Goal: Task Accomplishment & Management: Complete application form

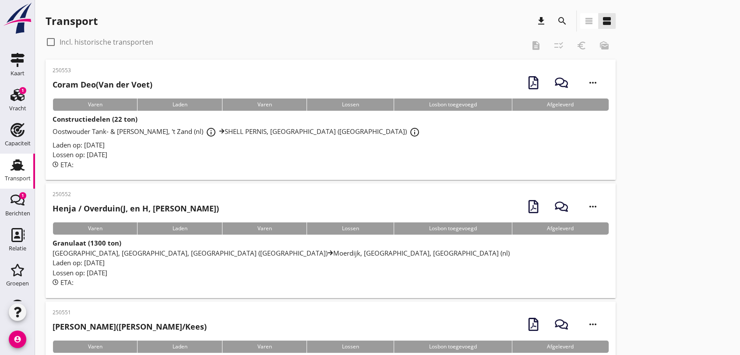
click at [13, 167] on use at bounding box center [18, 164] width 14 height 11
click at [55, 45] on div at bounding box center [50, 42] width 15 height 15
checkbox input "true"
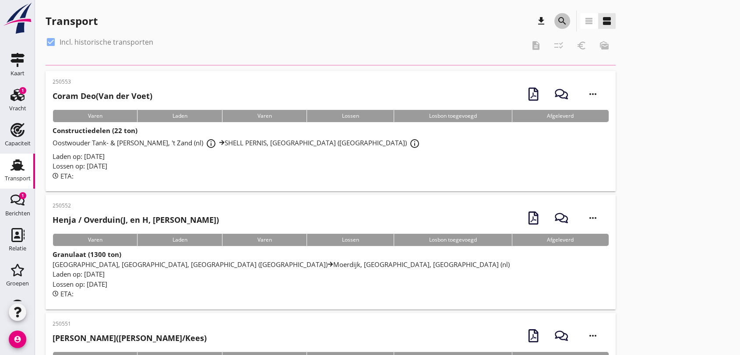
click at [561, 19] on icon "search" at bounding box center [562, 21] width 11 height 11
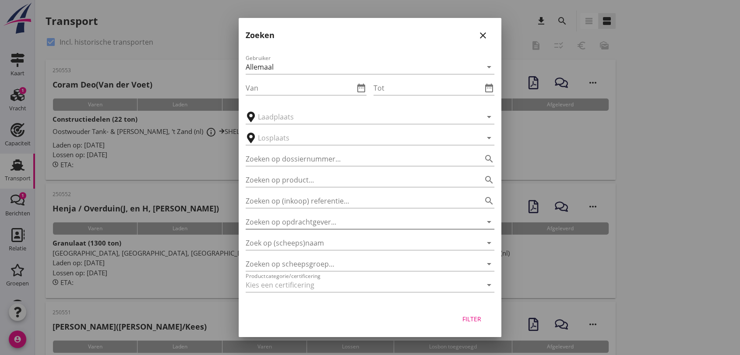
click at [322, 222] on input "Zoeken op opdrachtgever..." at bounding box center [358, 222] width 224 height 14
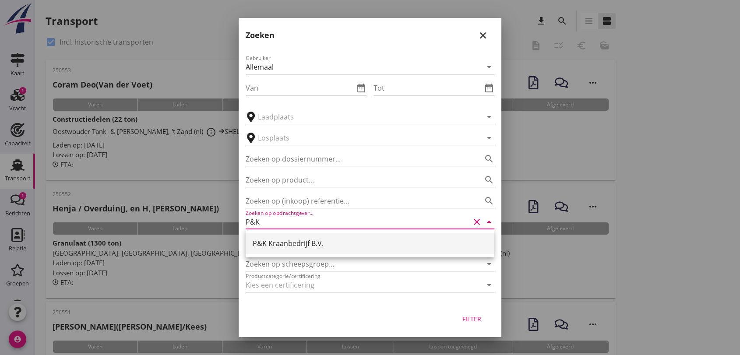
click at [298, 246] on div "P&K Kraanbedrijf B.V." at bounding box center [370, 243] width 235 height 11
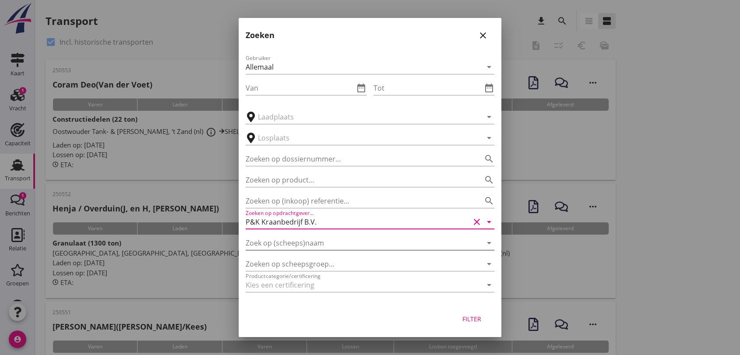
type input "P&K Kraanbedrijf B.V."
click at [287, 240] on input "Zoek op (scheeps)naam" at bounding box center [358, 243] width 224 height 14
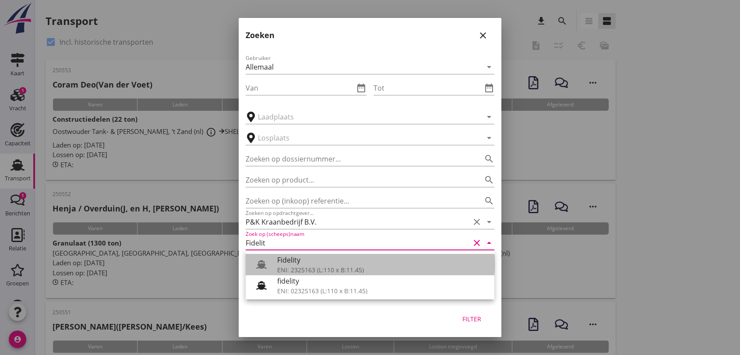
click at [311, 264] on div "Fidelity" at bounding box center [382, 260] width 210 height 11
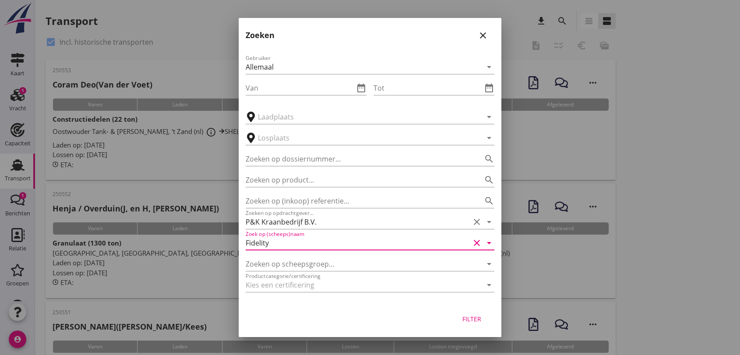
type input "Fidelity"
click at [484, 35] on icon "close" at bounding box center [483, 35] width 11 height 11
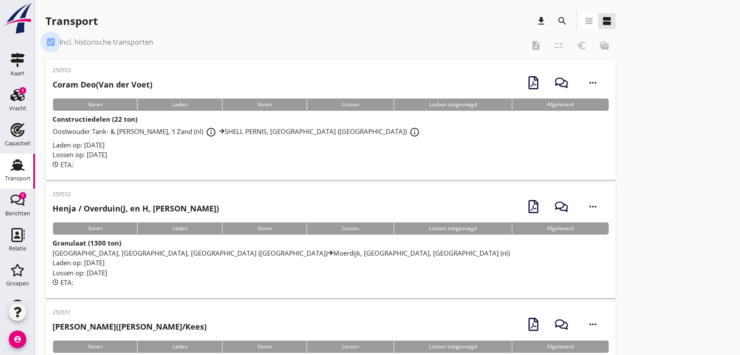
click at [49, 43] on div at bounding box center [50, 42] width 15 height 15
click at [49, 39] on div at bounding box center [50, 42] width 15 height 15
checkbox input "true"
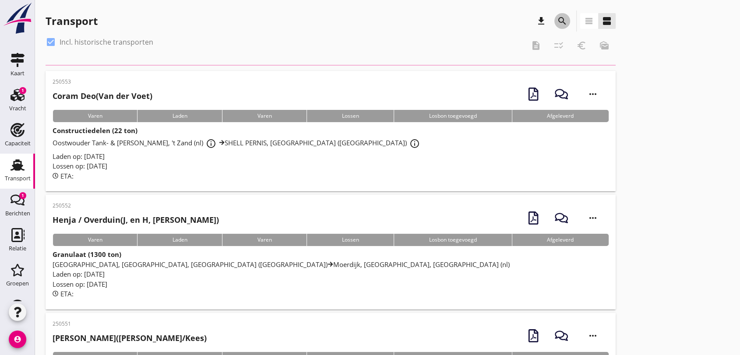
click at [563, 18] on icon "search" at bounding box center [562, 21] width 11 height 11
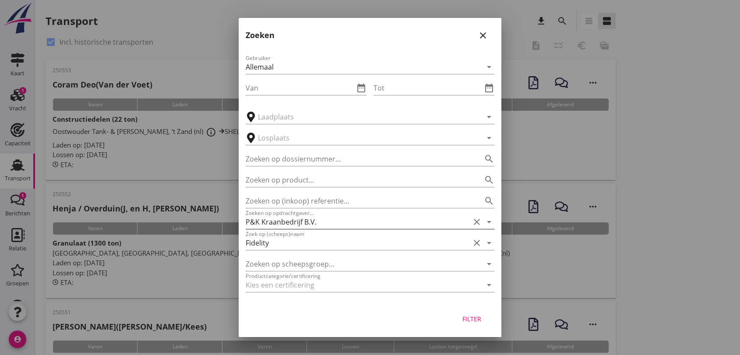
click at [331, 223] on input "P&K Kraanbedrijf B.V." at bounding box center [358, 222] width 224 height 14
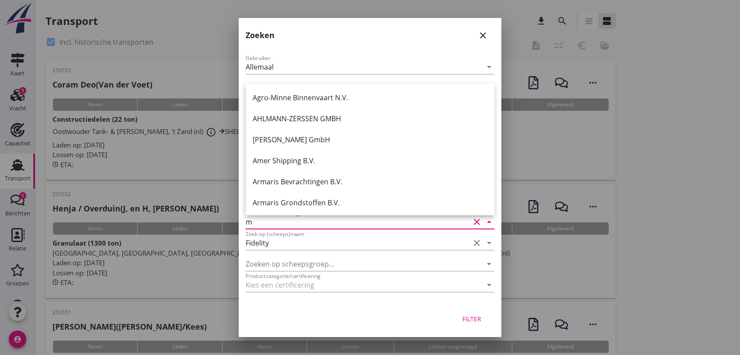
type input "m"
click at [480, 32] on icon "close" at bounding box center [483, 35] width 11 height 11
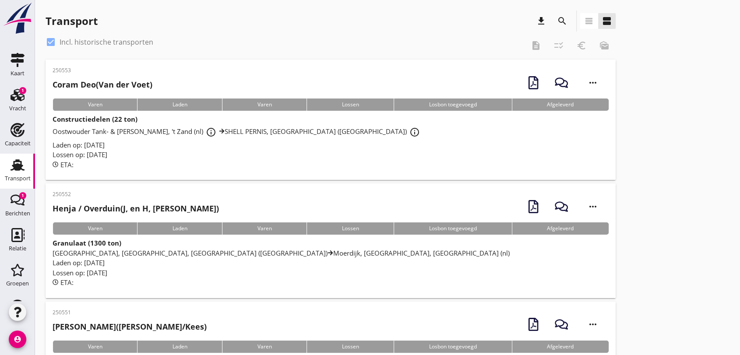
click at [561, 19] on icon "search" at bounding box center [562, 21] width 11 height 11
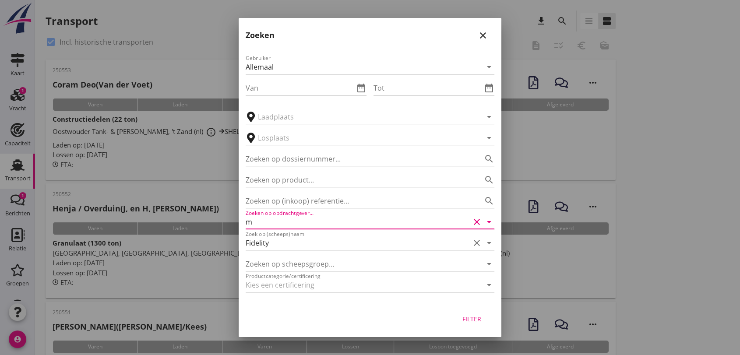
click at [288, 225] on input "m" at bounding box center [358, 222] width 224 height 14
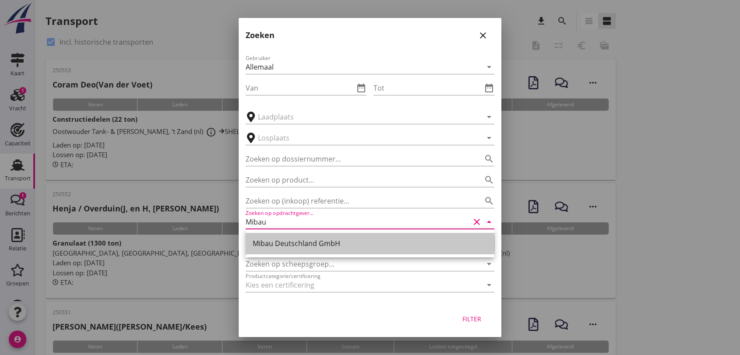
click at [319, 244] on div "Mibau Deutschland GmbH" at bounding box center [370, 243] width 235 height 11
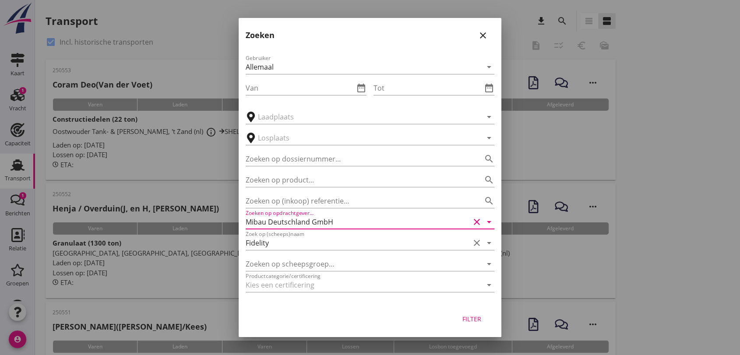
type input "Mibau Deutschland GmbH"
click at [476, 320] on div "Filter" at bounding box center [472, 319] width 25 height 9
type input "Fidelity"
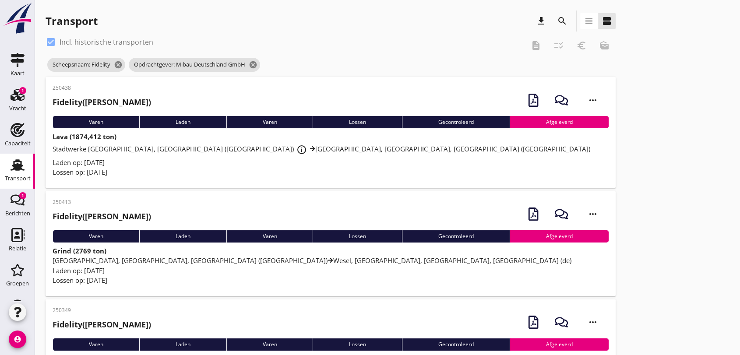
click at [266, 262] on span "[GEOGRAPHIC_DATA], [GEOGRAPHIC_DATA], [GEOGRAPHIC_DATA] ([GEOGRAPHIC_DATA]) [GE…" at bounding box center [312, 260] width 519 height 9
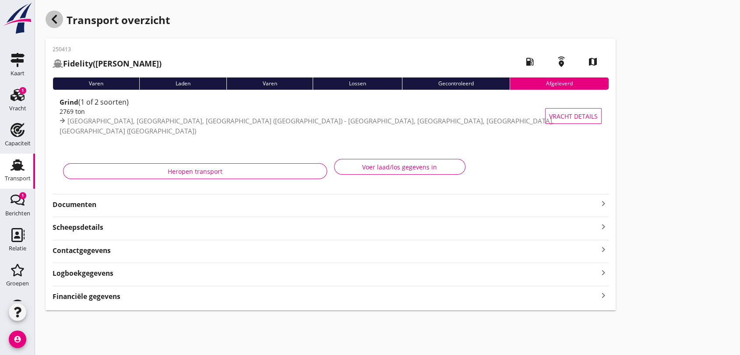
click at [56, 20] on icon "button" at bounding box center [54, 19] width 11 height 11
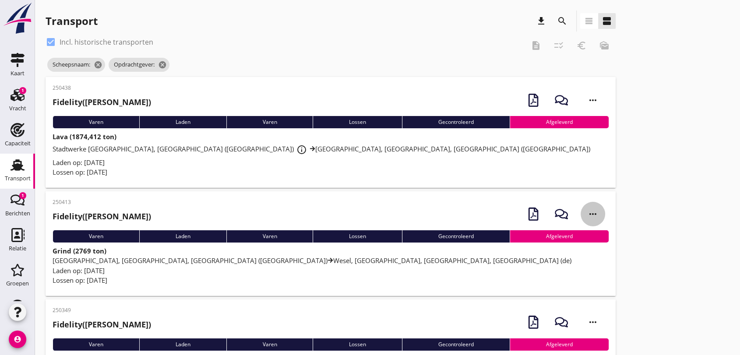
click at [592, 210] on icon "more_horiz" at bounding box center [593, 214] width 25 height 25
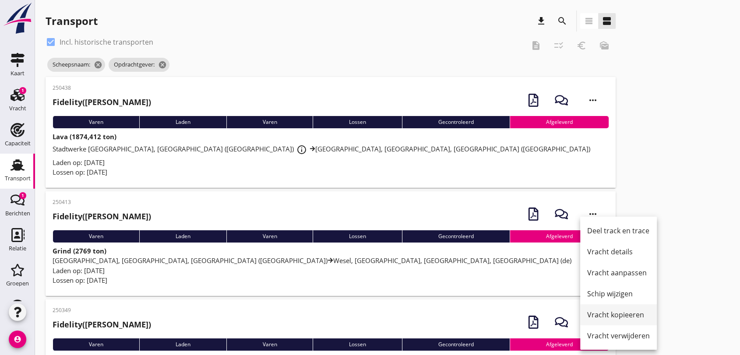
click at [636, 318] on div "Vracht kopieeren" at bounding box center [619, 315] width 63 height 11
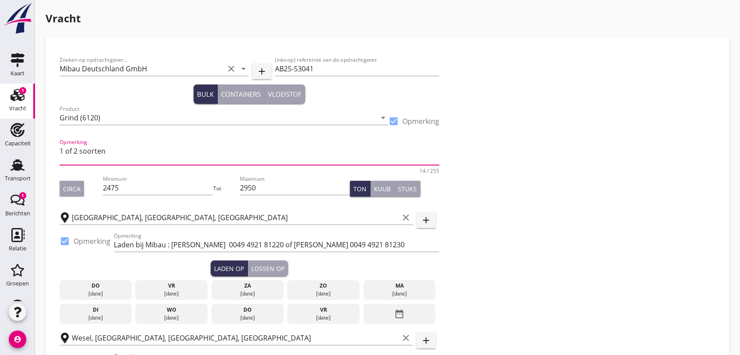
click at [116, 150] on textarea "1 of 2 soorten" at bounding box center [250, 154] width 380 height 21
type textarea "2 soorten - 300 ton 2/5 en 1600 ton 0/5"
click at [68, 190] on div "Circa" at bounding box center [72, 188] width 18 height 9
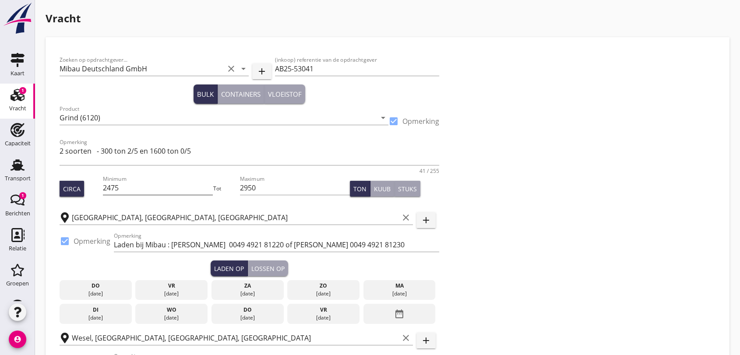
click at [127, 190] on input "2475" at bounding box center [158, 188] width 110 height 14
type input "2"
type input "1900"
click at [273, 190] on input "2950" at bounding box center [295, 188] width 110 height 14
type input "2"
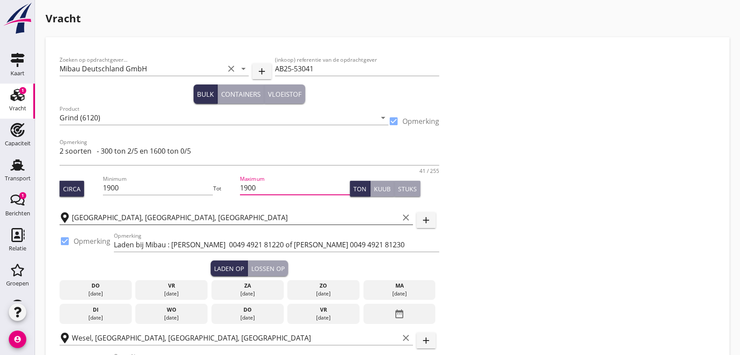
type input "1900"
click at [198, 213] on input "[GEOGRAPHIC_DATA], [GEOGRAPHIC_DATA], [GEOGRAPHIC_DATA]" at bounding box center [235, 218] width 327 height 14
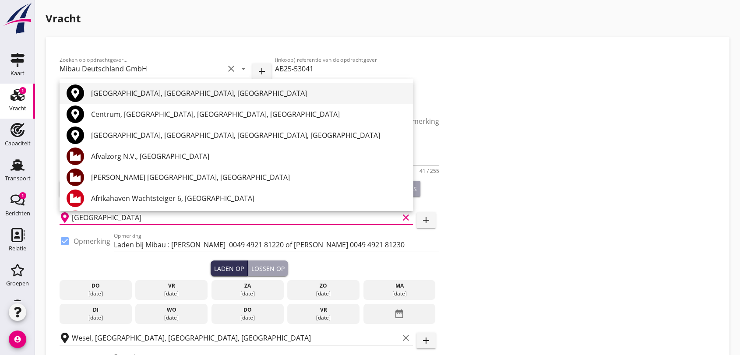
click at [204, 90] on div "[GEOGRAPHIC_DATA], [GEOGRAPHIC_DATA], [GEOGRAPHIC_DATA]" at bounding box center [248, 93] width 315 height 11
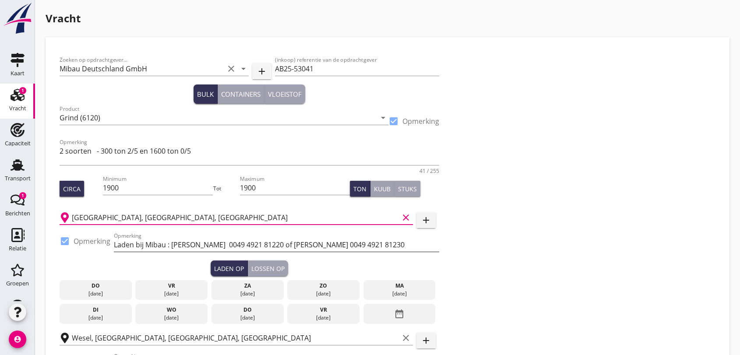
type input "[GEOGRAPHIC_DATA], [GEOGRAPHIC_DATA], [GEOGRAPHIC_DATA]"
click at [400, 241] on input "Laden bij Mibau : [PERSON_NAME] 0049 4921 81220 of [PERSON_NAME] 0049 4921 81230" at bounding box center [277, 245] width 326 height 14
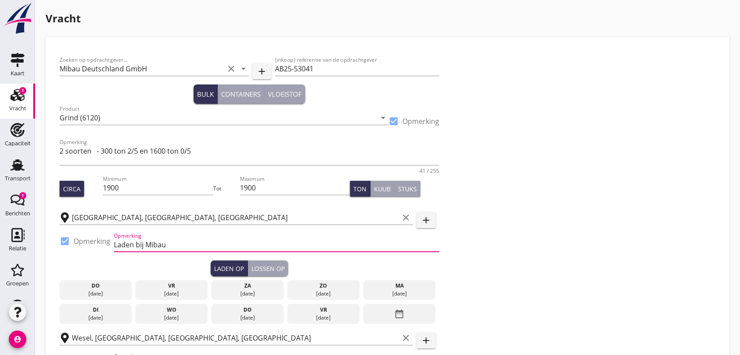
type input "Laden bij Mibau"
click at [209, 234] on div "Opmerking Laden bij Mibau" at bounding box center [277, 247] width 326 height 28
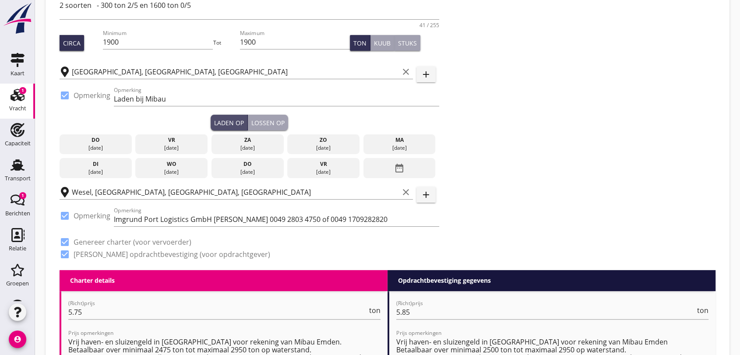
click at [223, 124] on div "Laden op" at bounding box center [229, 122] width 30 height 9
click at [400, 169] on icon "date_range" at bounding box center [399, 168] width 11 height 16
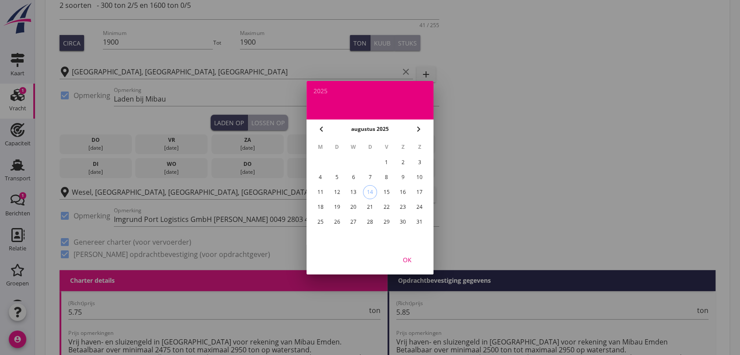
click at [372, 190] on div "14" at bounding box center [370, 192] width 13 height 13
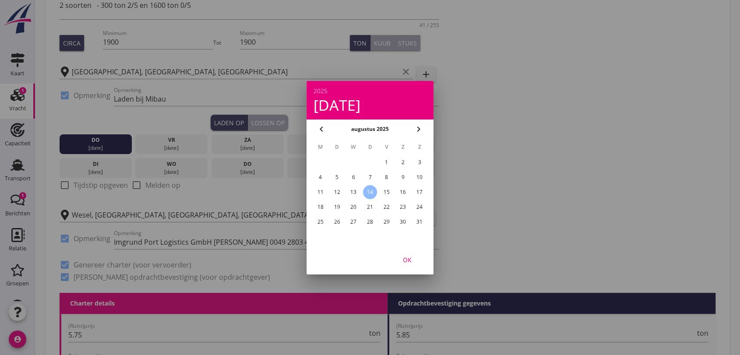
click at [408, 258] on div "OK" at bounding box center [407, 259] width 25 height 9
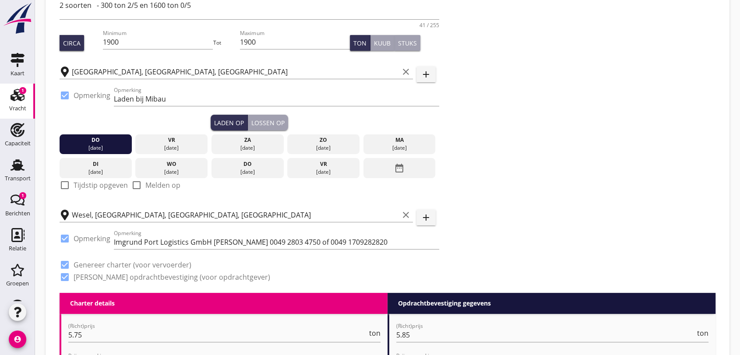
click at [63, 185] on div at bounding box center [64, 185] width 15 height 15
checkbox input "true"
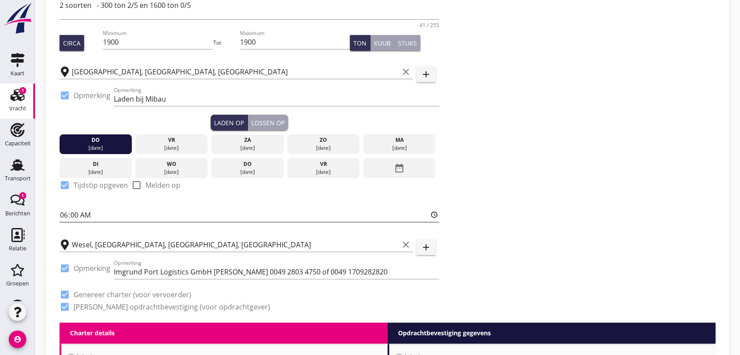
click at [99, 212] on input "06:00" at bounding box center [250, 215] width 380 height 14
type input "07:00"
click at [300, 231] on div "Wesel, [GEOGRAPHIC_DATA], [GEOGRAPHIC_DATA], [GEOGRAPHIC_DATA] clear" at bounding box center [237, 244] width 354 height 27
click at [259, 120] on div "Lossen op" at bounding box center [268, 122] width 33 height 9
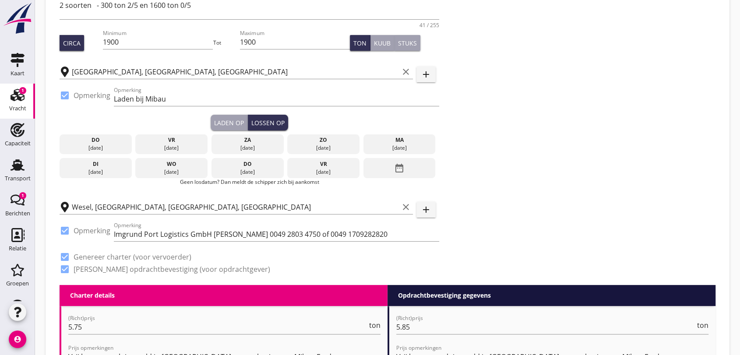
click at [400, 166] on icon "date_range" at bounding box center [399, 168] width 11 height 16
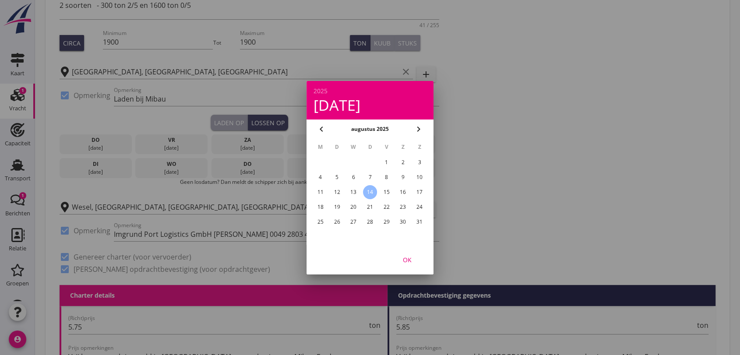
click at [404, 192] on div "16" at bounding box center [403, 192] width 14 height 14
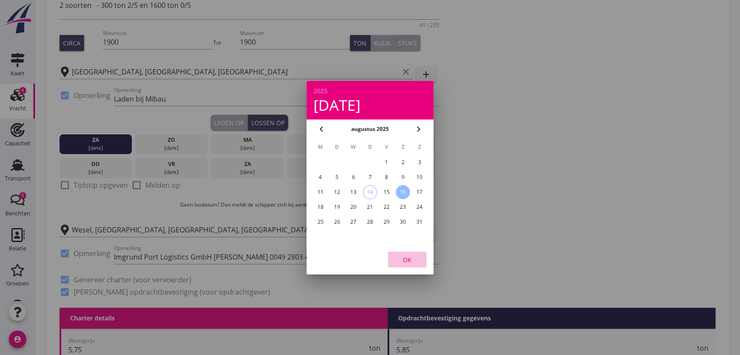
click at [408, 261] on div "OK" at bounding box center [407, 259] width 25 height 9
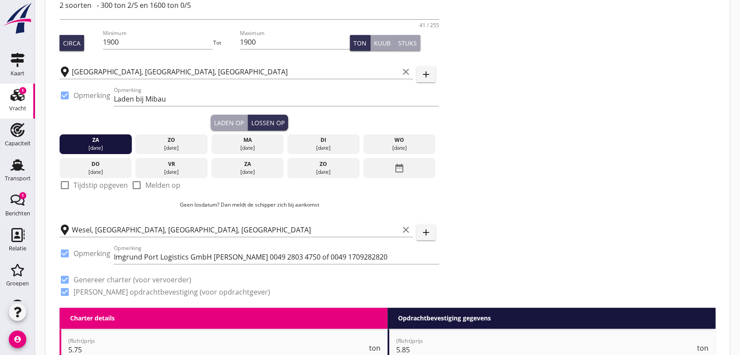
click at [64, 186] on div at bounding box center [64, 185] width 15 height 15
checkbox input "true"
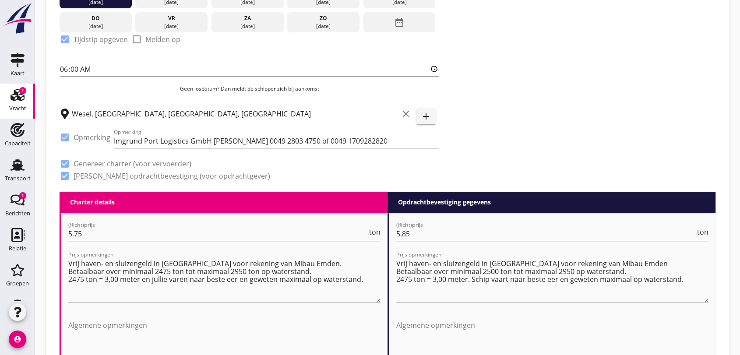
scroll to position [340, 0]
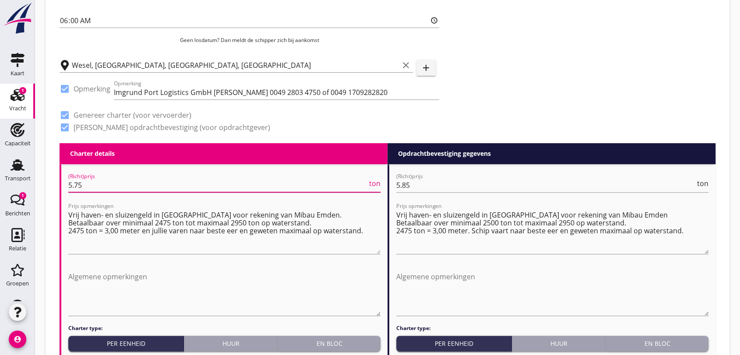
click at [106, 189] on input "5.75" at bounding box center [217, 185] width 299 height 14
type input "5.50"
click at [418, 181] on input "5.85" at bounding box center [546, 185] width 299 height 14
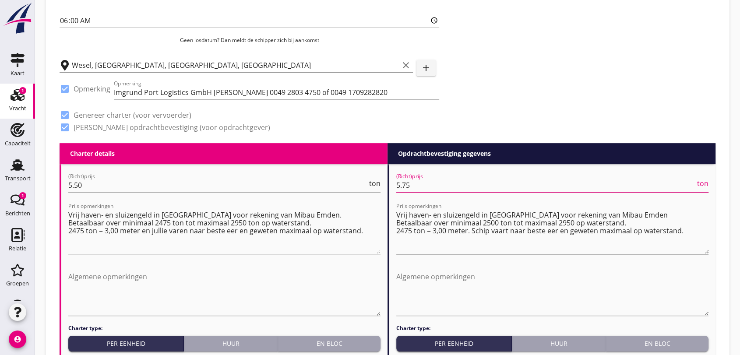
type input "5.75"
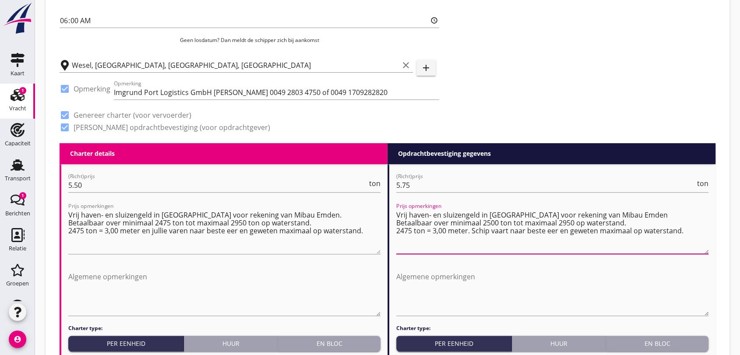
drag, startPoint x: 398, startPoint y: 215, endPoint x: 685, endPoint y: 236, distance: 288.2
click at [685, 236] on textarea "Vrij haven- en sluizengeld in [GEOGRAPHIC_DATA] voor rekening van Mibau Emden B…" at bounding box center [553, 231] width 312 height 46
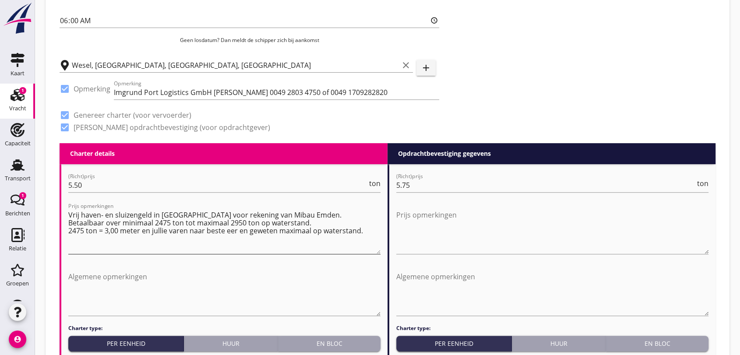
drag, startPoint x: 68, startPoint y: 211, endPoint x: 74, endPoint y: 229, distance: 18.3
click at [74, 229] on div "Prijs opmerkingen Vrij haven- en sluizengeld in [GEOGRAPHIC_DATA] voor rekening…" at bounding box center [224, 233] width 312 height 60
drag, startPoint x: 65, startPoint y: 216, endPoint x: 70, endPoint y: 211, distance: 6.5
drag, startPoint x: 70, startPoint y: 211, endPoint x: 370, endPoint y: 230, distance: 300.7
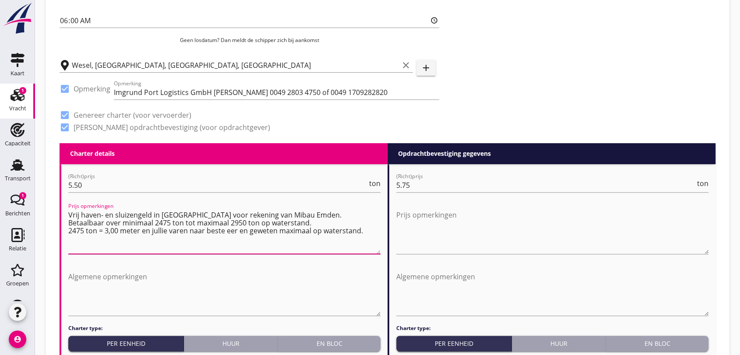
click at [370, 233] on textarea "Vrij haven- en sluizengeld in [GEOGRAPHIC_DATA] voor rekening van Mibau Emden. …" at bounding box center [224, 231] width 312 height 46
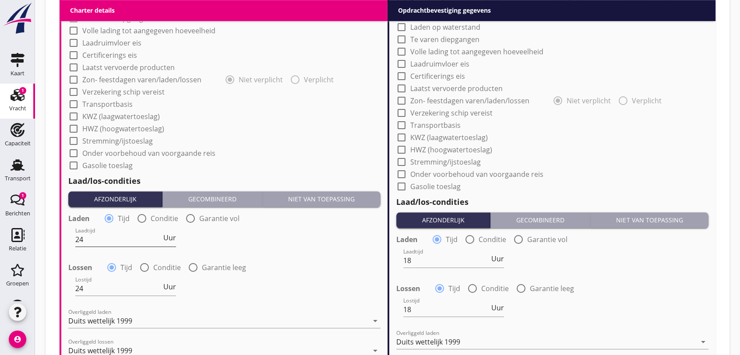
scroll to position [876, 0]
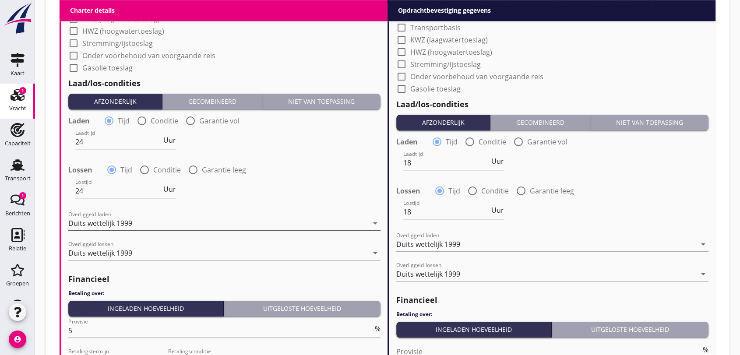
click at [376, 222] on icon "arrow_drop_down" at bounding box center [375, 223] width 11 height 11
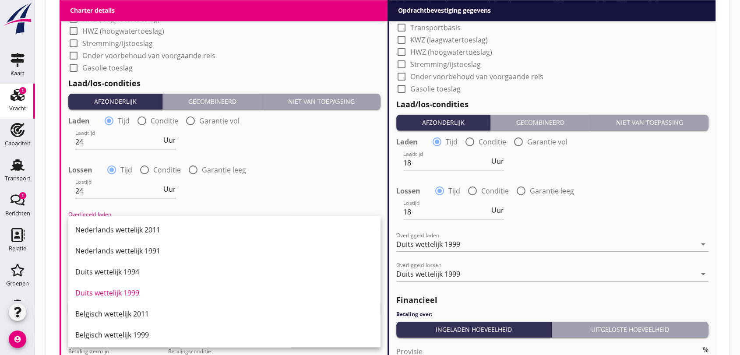
click at [146, 232] on div "Nederlands wettelijk 2011" at bounding box center [224, 230] width 298 height 11
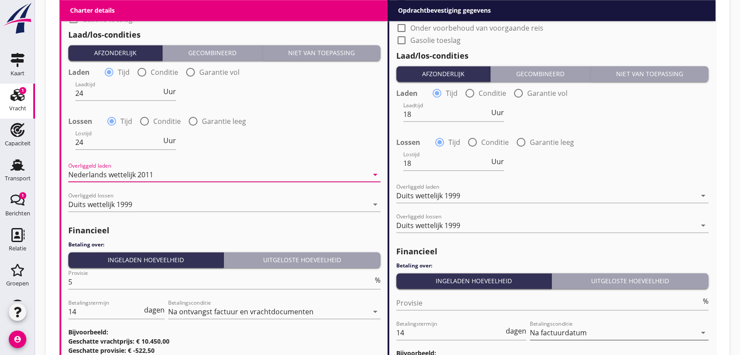
scroll to position [1021, 0]
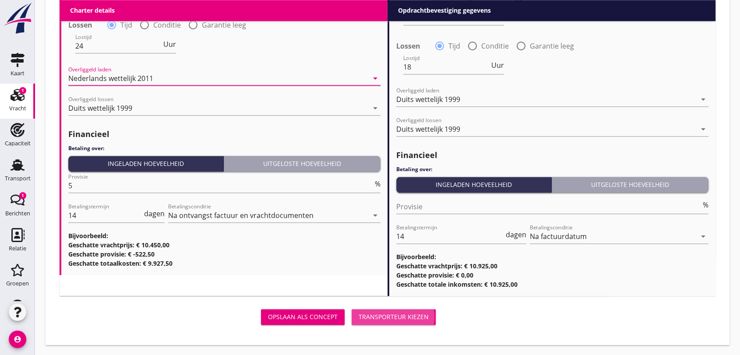
click at [395, 316] on div "Transporteur kiezen" at bounding box center [394, 316] width 70 height 9
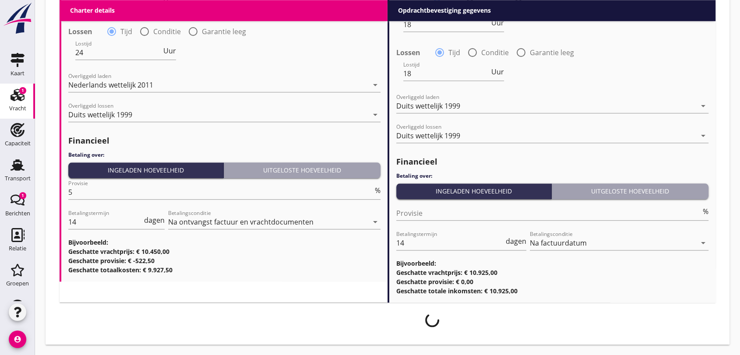
scroll to position [1014, 0]
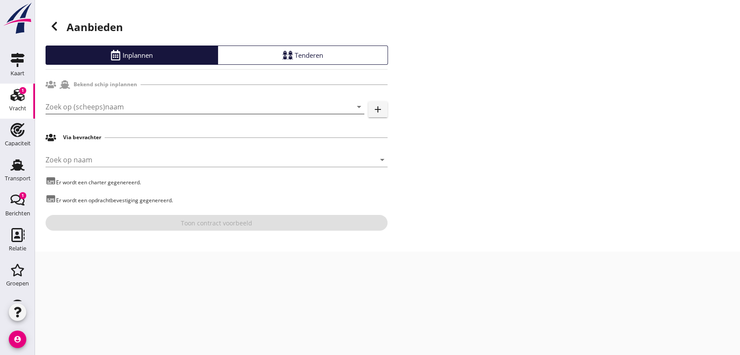
click at [179, 106] on input "Zoek op (scheeps)naam" at bounding box center [193, 107] width 294 height 14
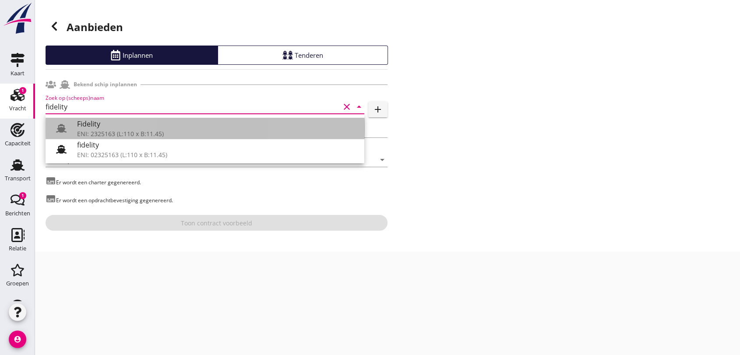
click at [133, 131] on div "ENI: 2325163 (L:110 x B:11.45)" at bounding box center [217, 133] width 280 height 9
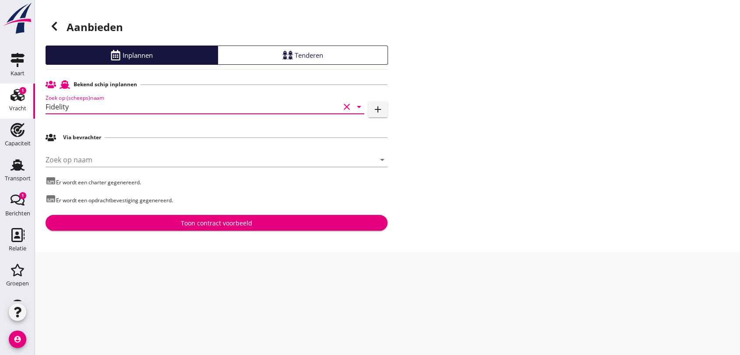
type input "Fidelity"
click at [248, 226] on div "Toon contract voorbeeld" at bounding box center [216, 223] width 71 height 9
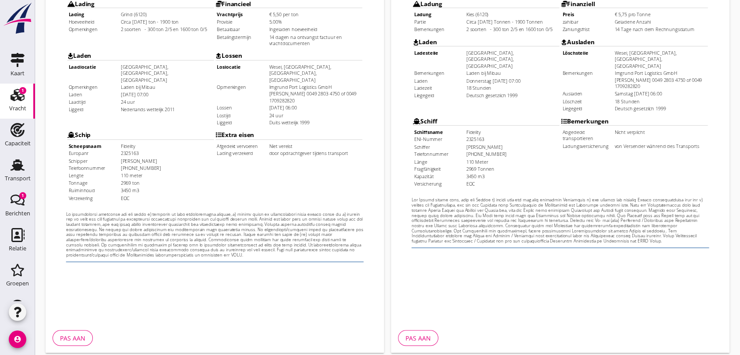
scroll to position [280, 0]
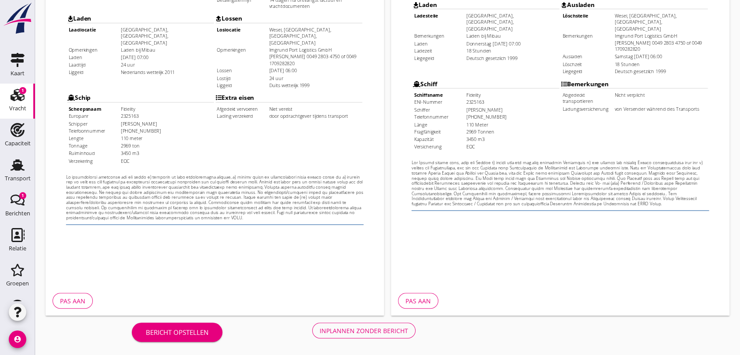
click at [379, 332] on div "Inplannen zonder bericht" at bounding box center [364, 330] width 89 height 9
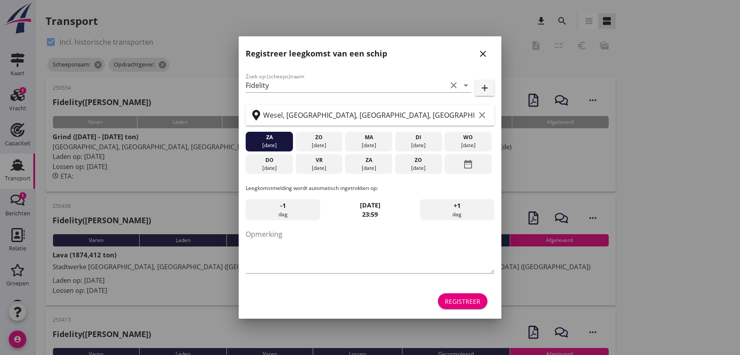
click at [485, 50] on icon "close" at bounding box center [483, 54] width 11 height 11
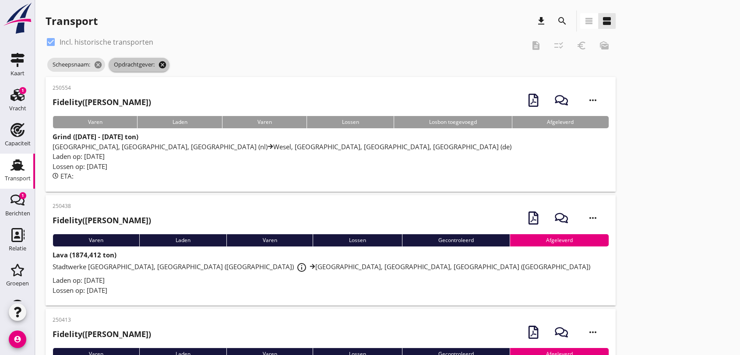
click at [162, 64] on icon "cancel" at bounding box center [162, 64] width 9 height 9
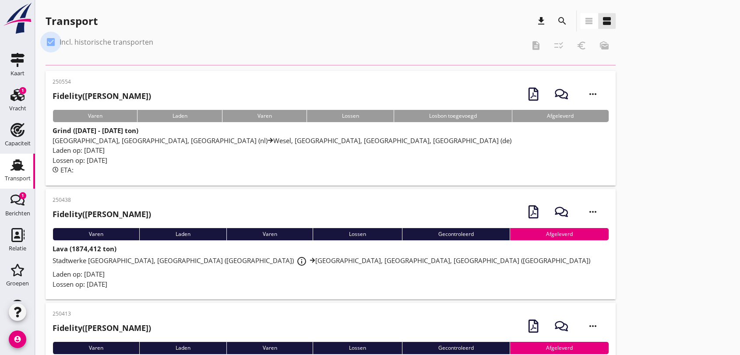
click at [49, 43] on div at bounding box center [50, 42] width 15 height 15
checkbox input "false"
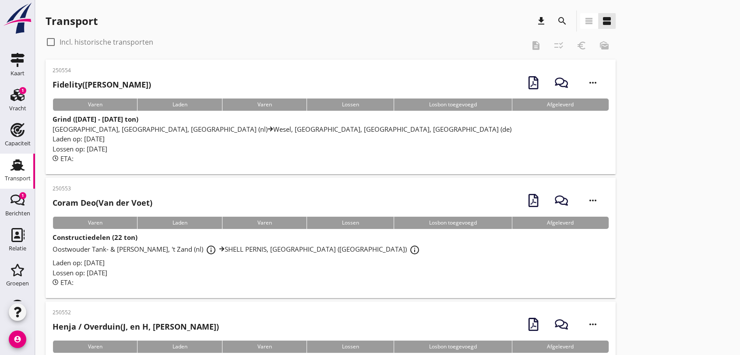
click at [306, 129] on span "[GEOGRAPHIC_DATA], [GEOGRAPHIC_DATA], [GEOGRAPHIC_DATA] (nl) [GEOGRAPHIC_DATA],…" at bounding box center [282, 129] width 459 height 9
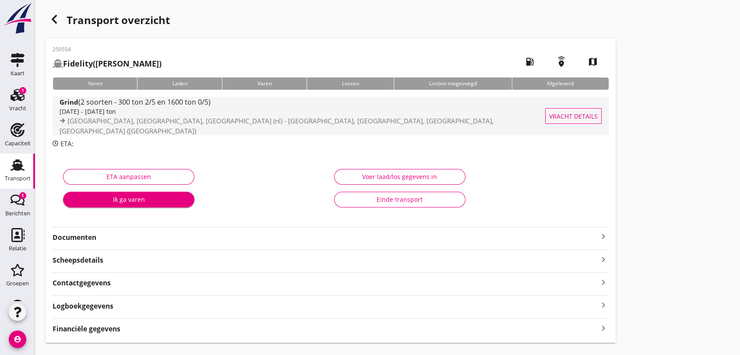
click at [171, 129] on span "[GEOGRAPHIC_DATA], [GEOGRAPHIC_DATA], [GEOGRAPHIC_DATA] (nl) - [GEOGRAPHIC_DATA…" at bounding box center [277, 126] width 435 height 19
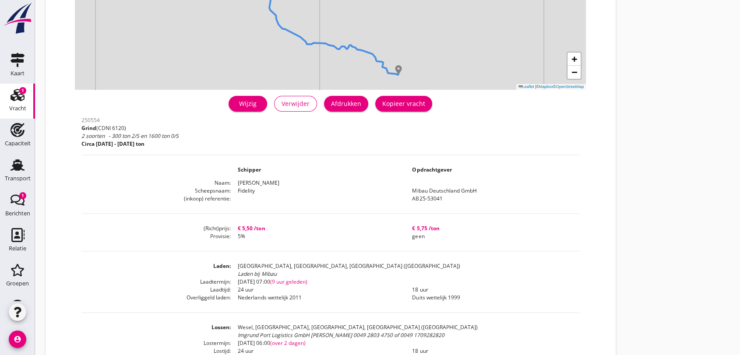
scroll to position [195, 0]
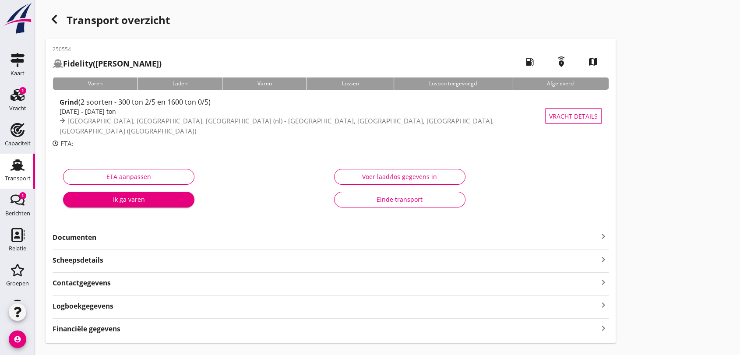
click at [86, 241] on strong "Documenten" at bounding box center [326, 238] width 546 height 10
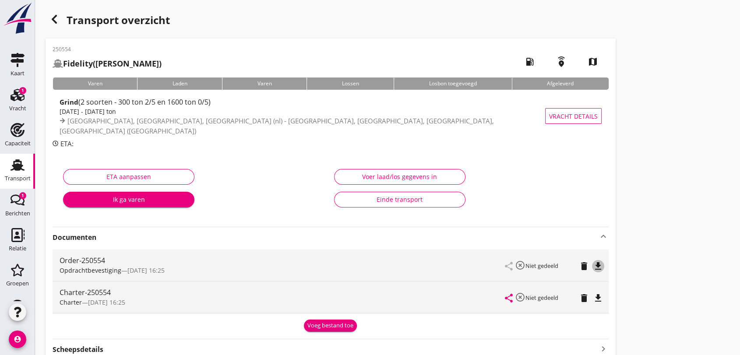
click at [596, 264] on icon "file_download" at bounding box center [598, 266] width 11 height 11
click at [599, 299] on icon "file_download" at bounding box center [598, 298] width 11 height 11
drag, startPoint x: 53, startPoint y: 18, endPoint x: 747, endPoint y: 123, distance: 701.0
click at [54, 18] on use "button" at bounding box center [54, 19] width 5 height 9
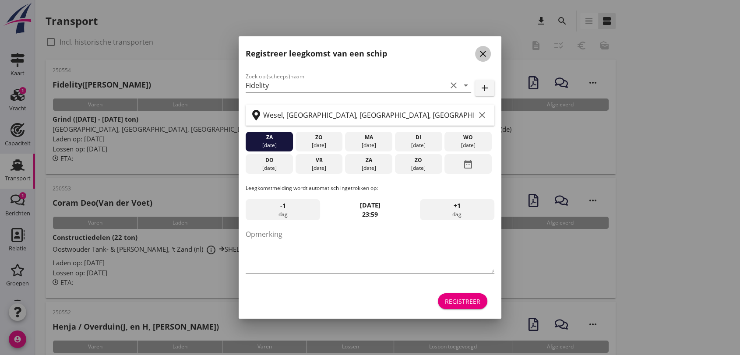
click at [481, 52] on icon "close" at bounding box center [483, 54] width 11 height 11
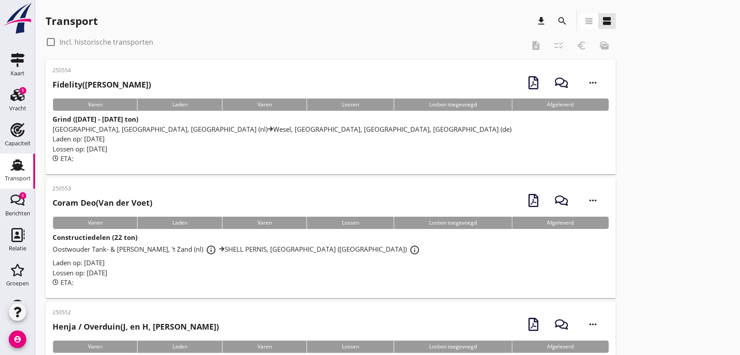
click at [50, 43] on div at bounding box center [50, 42] width 15 height 15
checkbox input "true"
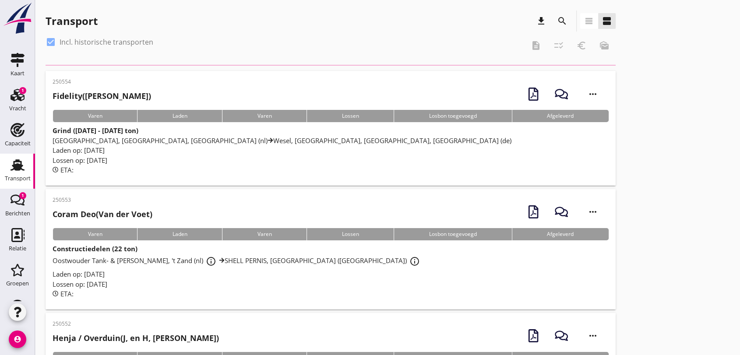
click at [562, 22] on icon "search" at bounding box center [562, 21] width 11 height 11
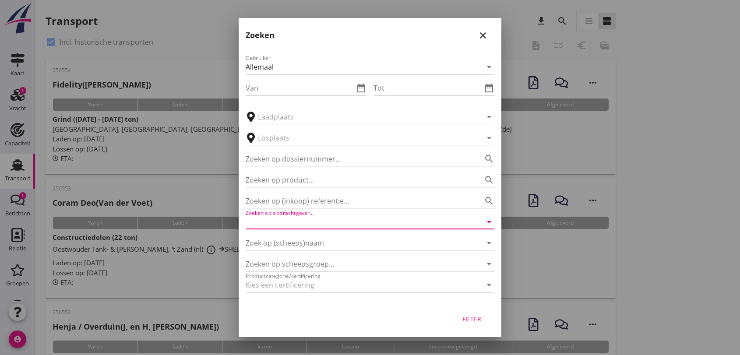
click at [338, 219] on input "Zoeken op opdrachtgever..." at bounding box center [358, 222] width 224 height 14
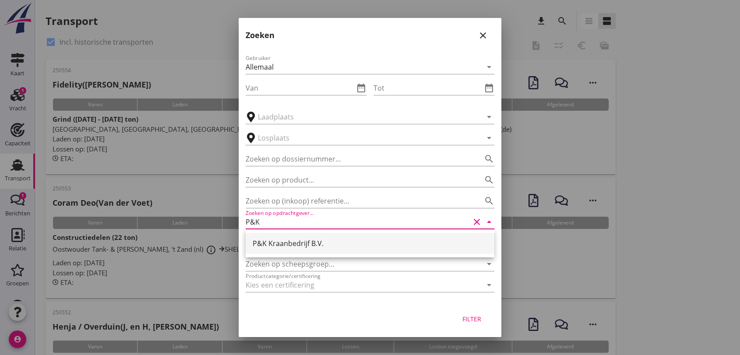
click at [291, 243] on div "P&K Kraanbedrijf B.V." at bounding box center [370, 243] width 235 height 11
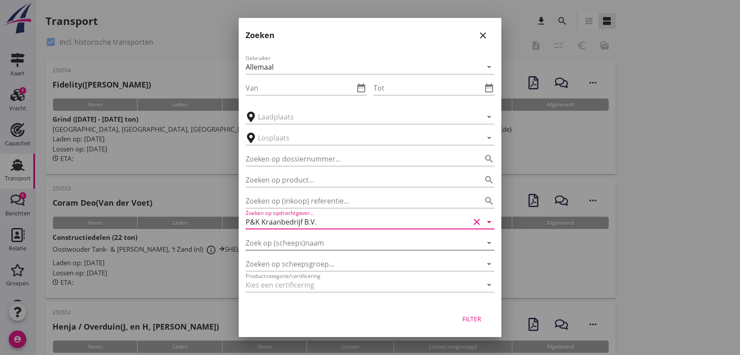
type input "P&K Kraanbedrijf B.V."
click at [277, 243] on input "Zoek op (scheeps)naam" at bounding box center [358, 243] width 224 height 14
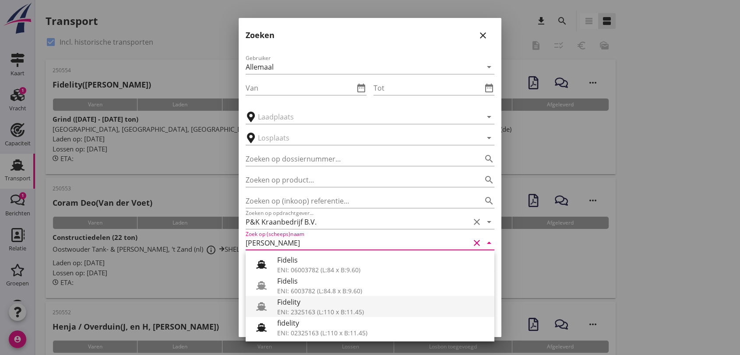
click at [337, 311] on div "ENI: 2325163 (L:110 x B:11.45)" at bounding box center [382, 312] width 210 height 9
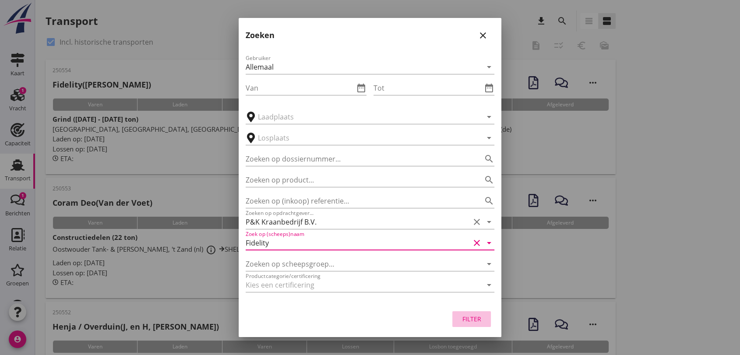
click at [470, 319] on div "Filter" at bounding box center [472, 319] width 25 height 9
type input "Fidelity"
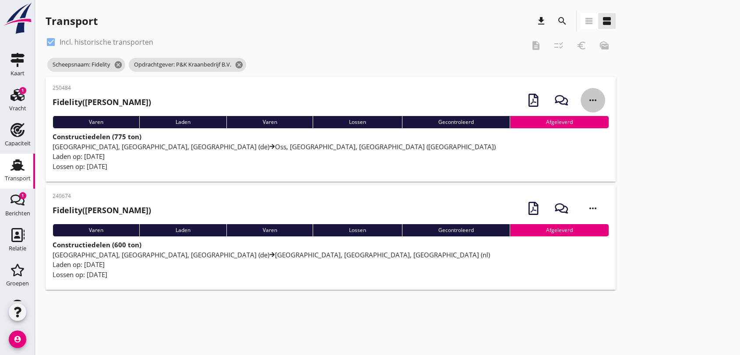
click at [592, 99] on icon "more_horiz" at bounding box center [593, 100] width 25 height 25
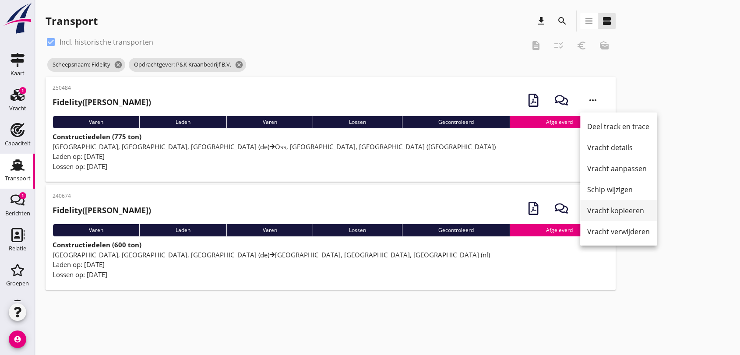
click at [633, 211] on div "Vracht kopieeren" at bounding box center [619, 210] width 63 height 11
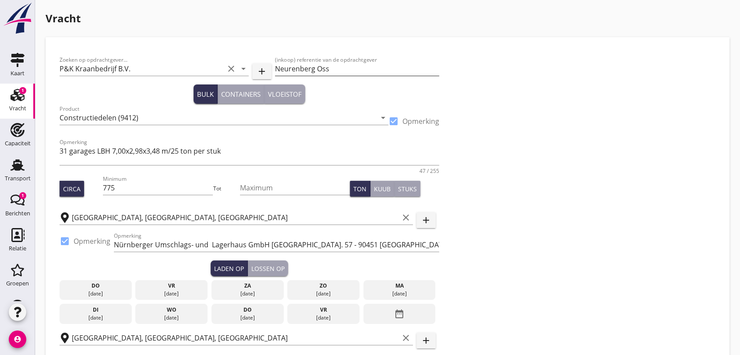
click at [346, 67] on input "Neurenberg Oss" at bounding box center [357, 69] width 165 height 14
type input "Neurenberg - Nieuwerkerd ad IJssel"
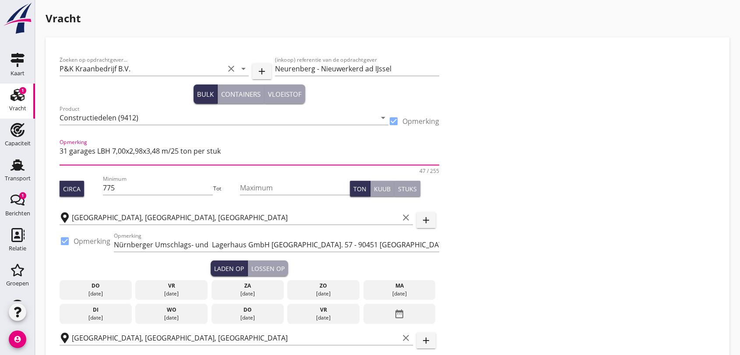
click at [191, 148] on textarea "31 garages LBH 7,00x2,98x3,48 m/25 ton per stuk" at bounding box center [250, 154] width 380 height 21
click at [234, 154] on textarea "31 garages LBH 7,00x2,98x3,48 m/25 ton per stuk" at bounding box center [250, 154] width 380 height 21
click at [230, 149] on textarea "34 garages LBH 7,00x2,98x3,48 m/25 ton per stuk" at bounding box center [250, 154] width 380 height 21
type textarea "34 garages - 24 LBH 6,00x3,23x3,48 m/21 ton per stuk + 10 x LBH 8x3,23x3,48 m/2…"
click at [148, 186] on input "775" at bounding box center [158, 188] width 110 height 14
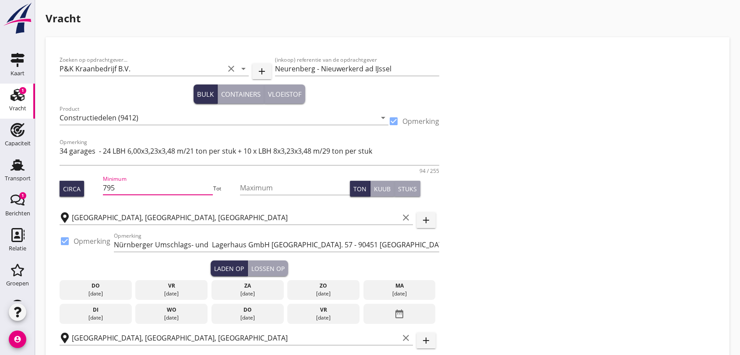
scroll to position [195, 0]
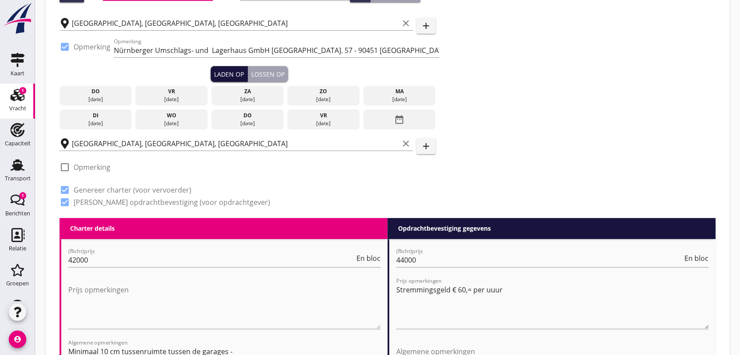
type input "795"
click at [223, 73] on div "Laden op" at bounding box center [229, 74] width 30 height 9
click at [399, 117] on icon "date_range" at bounding box center [399, 120] width 11 height 16
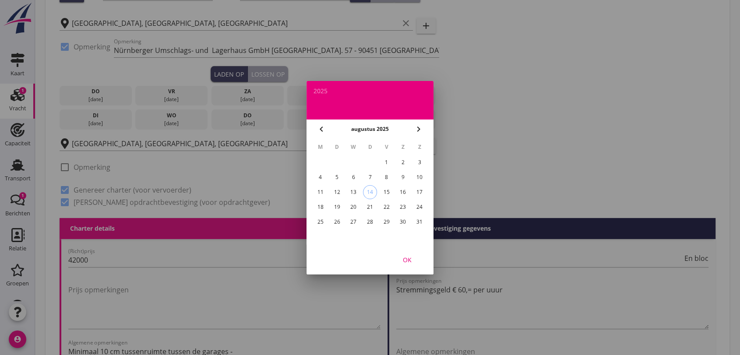
click at [337, 219] on div "26" at bounding box center [337, 222] width 14 height 14
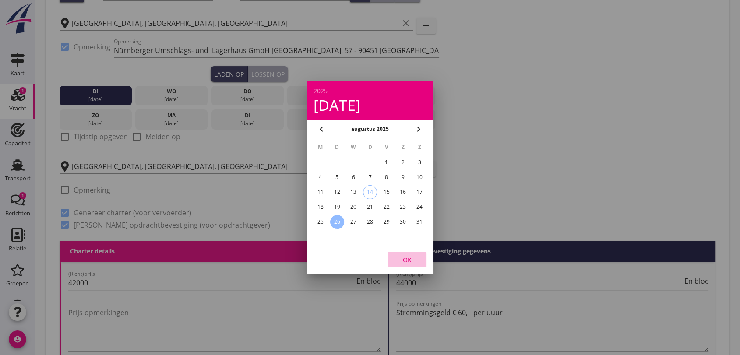
click at [406, 258] on div "OK" at bounding box center [407, 259] width 25 height 9
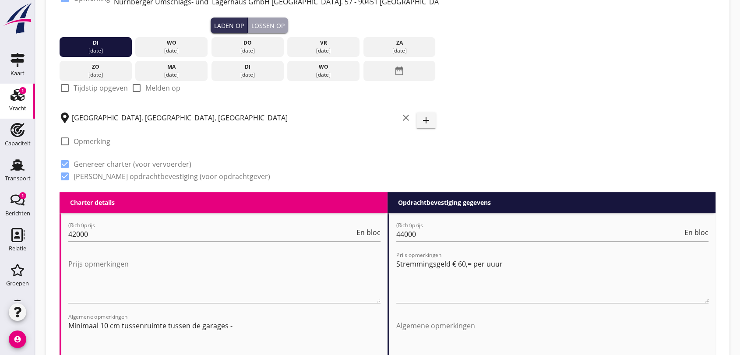
scroll to position [340, 0]
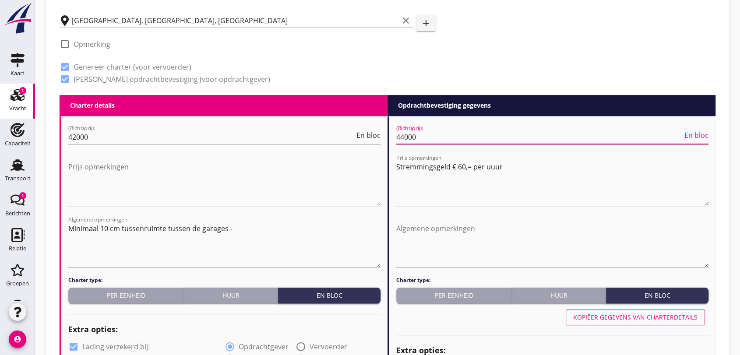
click at [437, 142] on input "44000" at bounding box center [540, 137] width 287 height 14
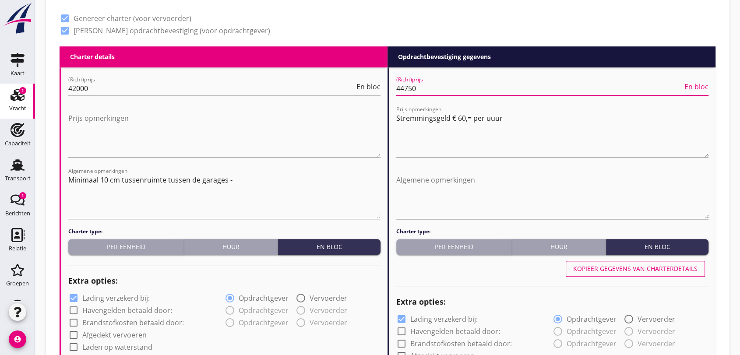
scroll to position [438, 0]
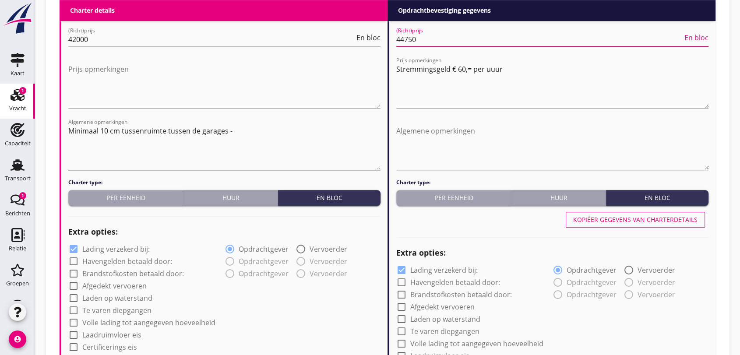
type input "44750"
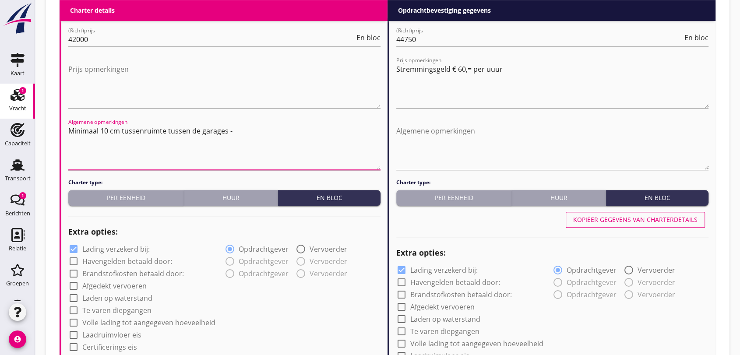
click at [235, 133] on textarea "Minimaal 10 cm tussenruimte tussen de garages -" at bounding box center [224, 147] width 312 height 46
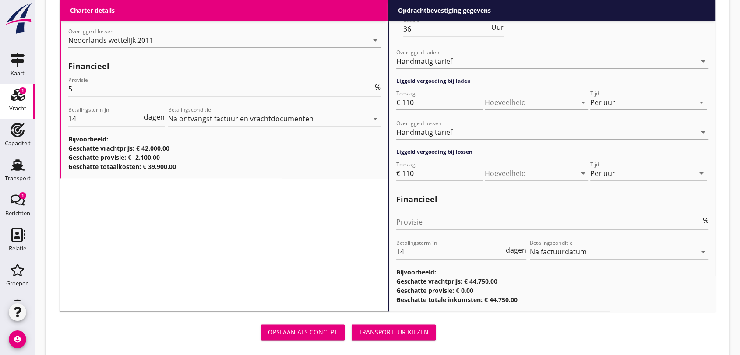
scroll to position [1087, 0]
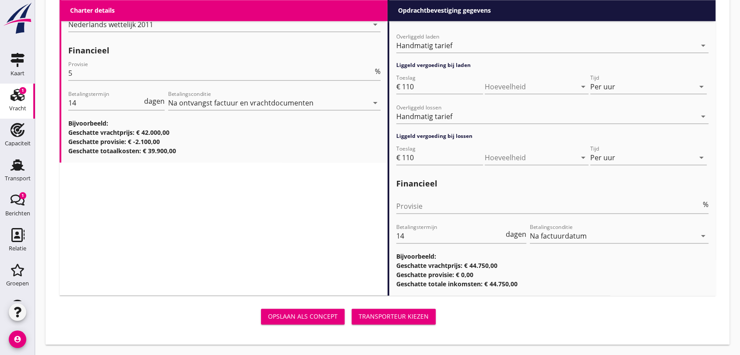
type textarea "Minimaal 10 cm tussenruimte tussen de garages d.m.v. hout"
click at [392, 315] on div "Transporteur kiezen" at bounding box center [394, 316] width 70 height 9
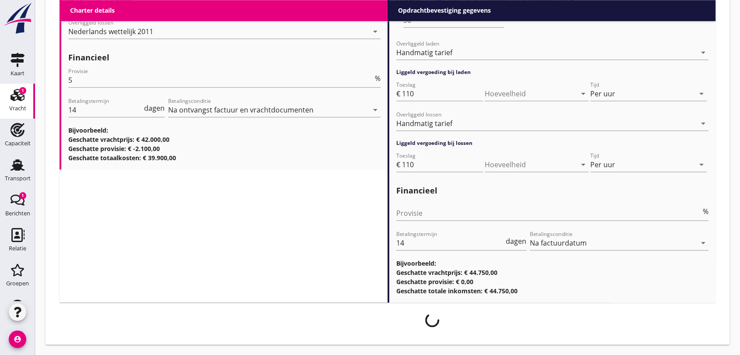
scroll to position [1080, 0]
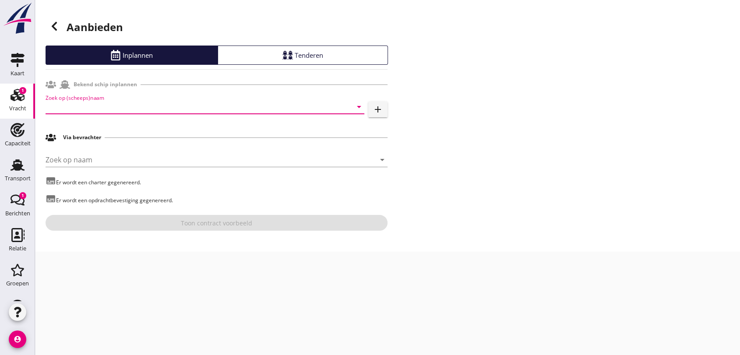
click at [183, 106] on input "Zoek op (scheeps)naam" at bounding box center [193, 107] width 294 height 14
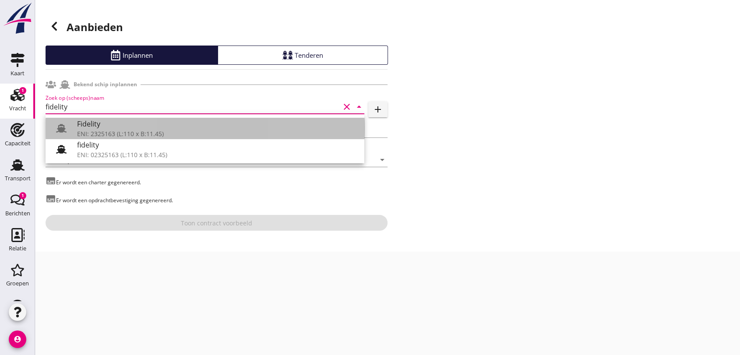
click at [156, 127] on div "Fidelity" at bounding box center [217, 124] width 280 height 11
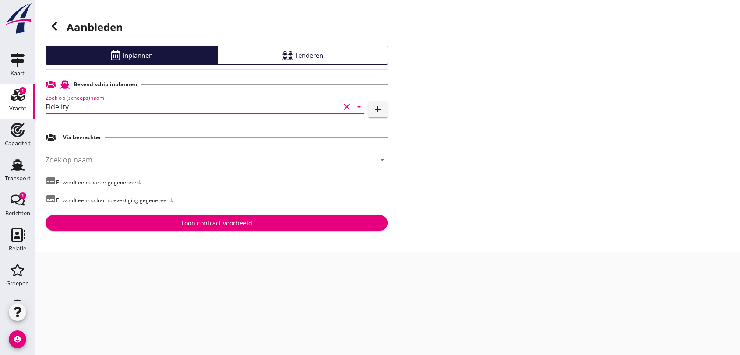
type input "Fidelity"
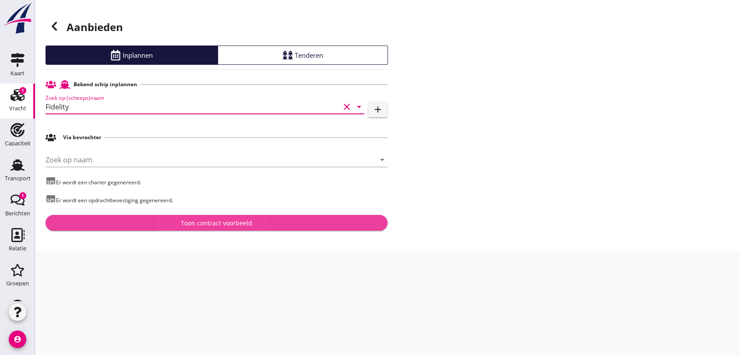
click at [217, 225] on div "Toon contract voorbeeld" at bounding box center [216, 223] width 71 height 9
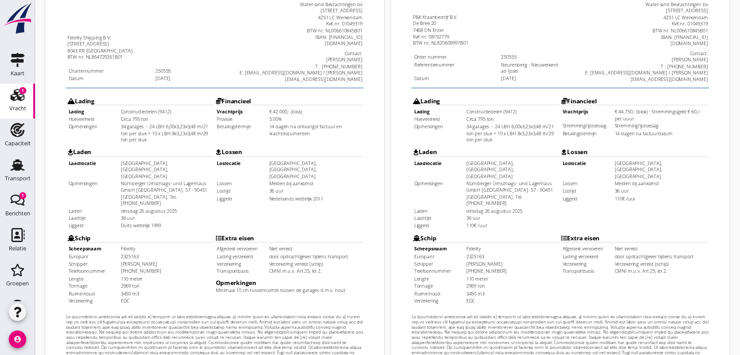
scroll to position [280, 0]
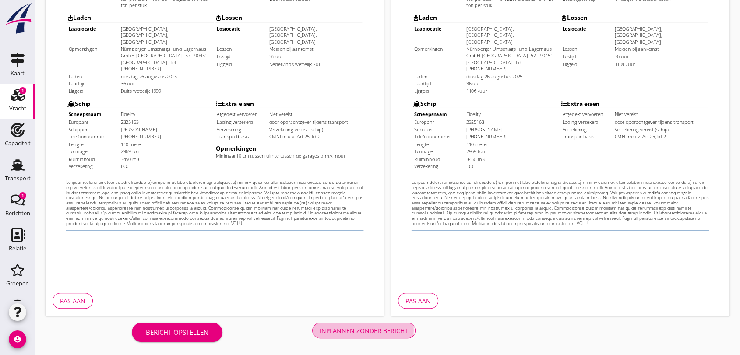
click at [397, 329] on div "Inplannen zonder bericht" at bounding box center [364, 330] width 89 height 9
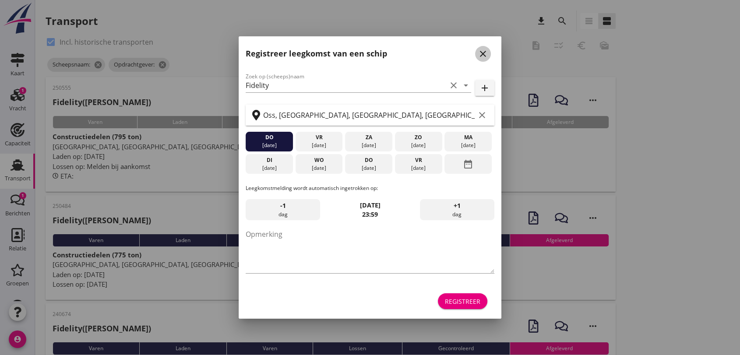
click at [483, 49] on icon "close" at bounding box center [483, 54] width 11 height 11
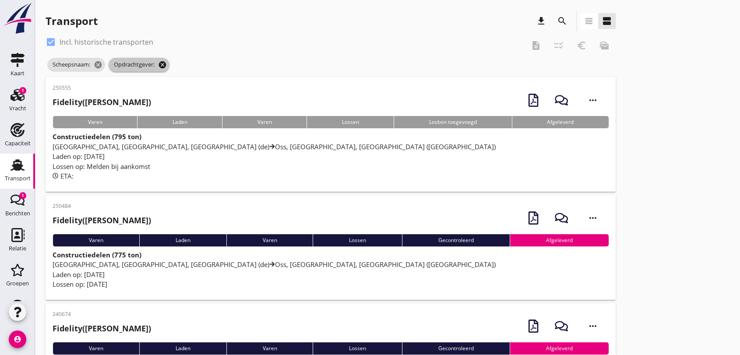
click at [165, 64] on icon "cancel" at bounding box center [162, 64] width 9 height 9
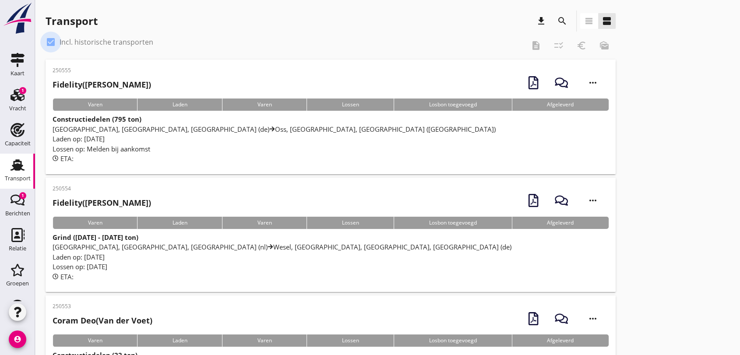
click at [50, 42] on div at bounding box center [50, 42] width 15 height 15
checkbox input "false"
click at [202, 137] on div "Laden op: [DATE]" at bounding box center [331, 139] width 556 height 10
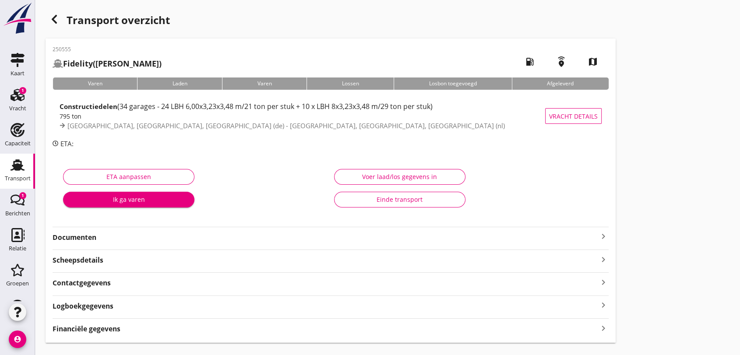
click at [92, 241] on strong "Documenten" at bounding box center [326, 238] width 546 height 10
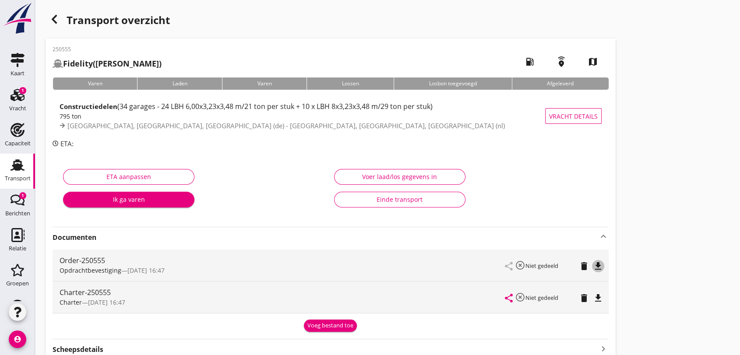
click at [597, 267] on icon "file_download" at bounding box center [598, 266] width 11 height 11
click at [598, 296] on icon "file_download" at bounding box center [598, 298] width 11 height 11
click at [53, 15] on icon "button" at bounding box center [54, 19] width 11 height 11
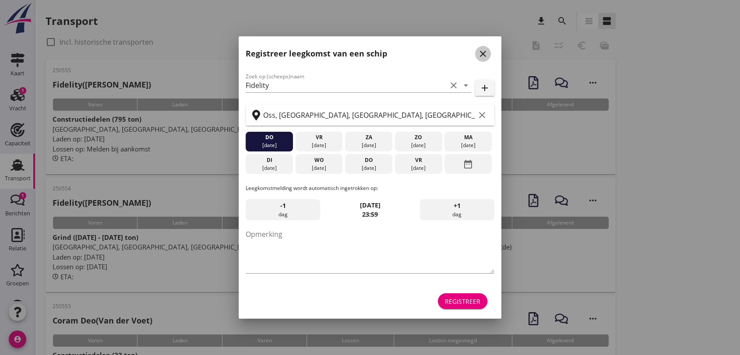
click at [483, 51] on icon "close" at bounding box center [483, 54] width 11 height 11
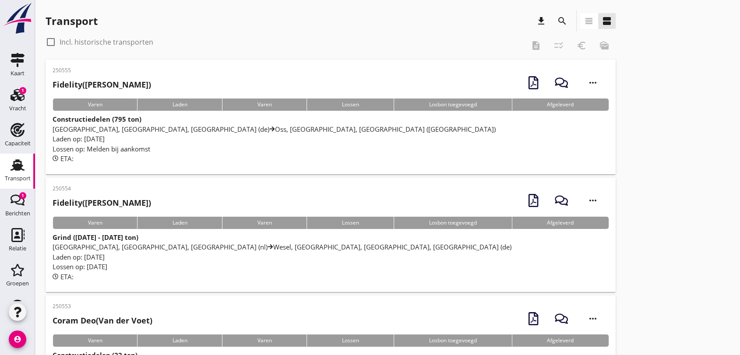
click at [195, 127] on span "[GEOGRAPHIC_DATA], [GEOGRAPHIC_DATA], [GEOGRAPHIC_DATA] (de) [GEOGRAPHIC_DATA],…" at bounding box center [274, 129] width 443 height 9
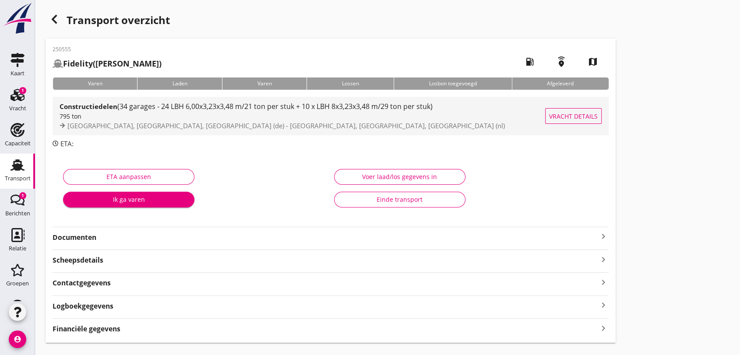
click at [205, 106] on span "(34 garages - 24 LBH 6,00x3,23x3,48 m/21 ton per stuk + 10 x LBH 8x3,23x3,48 m/…" at bounding box center [274, 107] width 315 height 10
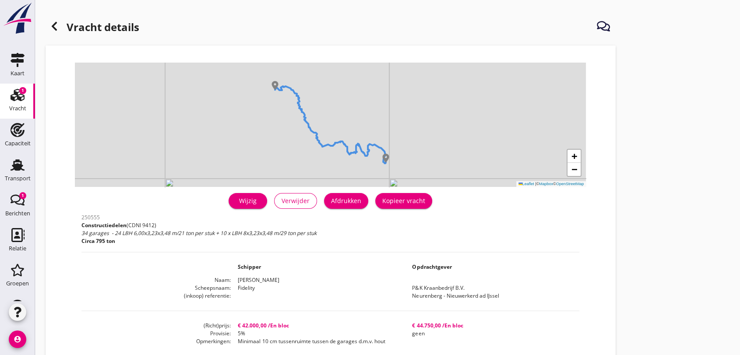
click at [241, 200] on div "Wijzig" at bounding box center [248, 200] width 25 height 9
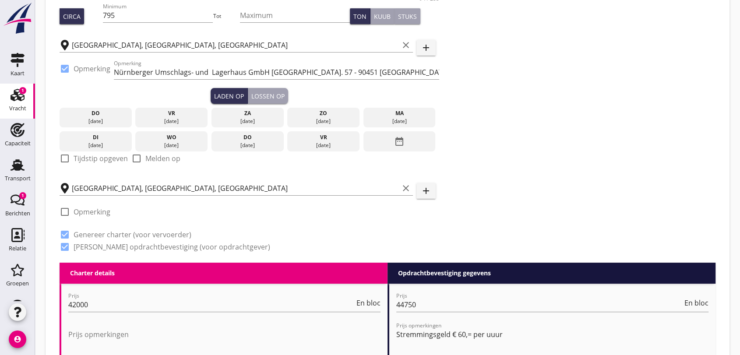
scroll to position [243, 0]
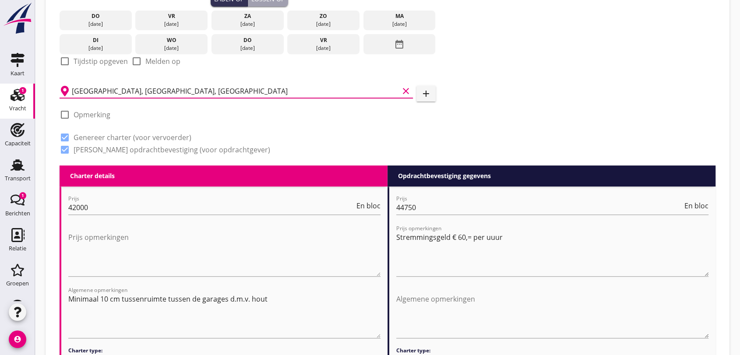
click at [196, 85] on input "[GEOGRAPHIC_DATA], [GEOGRAPHIC_DATA], [GEOGRAPHIC_DATA]" at bounding box center [235, 91] width 327 height 14
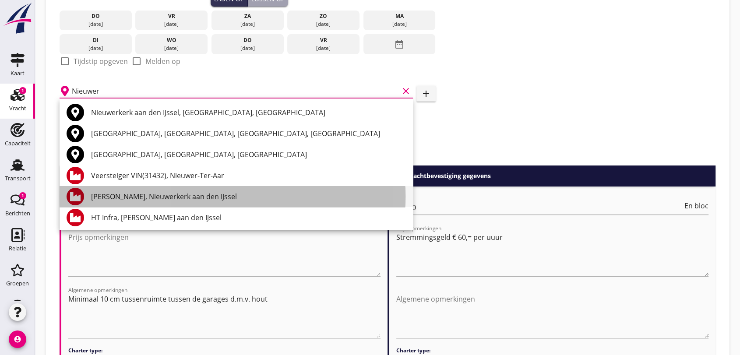
click at [181, 195] on div "[PERSON_NAME], Nieuwerkerk aan den IJssel" at bounding box center [248, 196] width 315 height 11
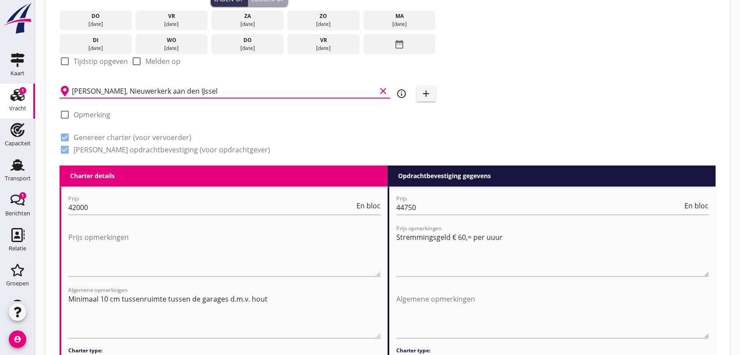
type input "[PERSON_NAME], Nieuwerkerk aan den IJssel"
click at [63, 113] on div at bounding box center [64, 114] width 15 height 15
checkbox input "true"
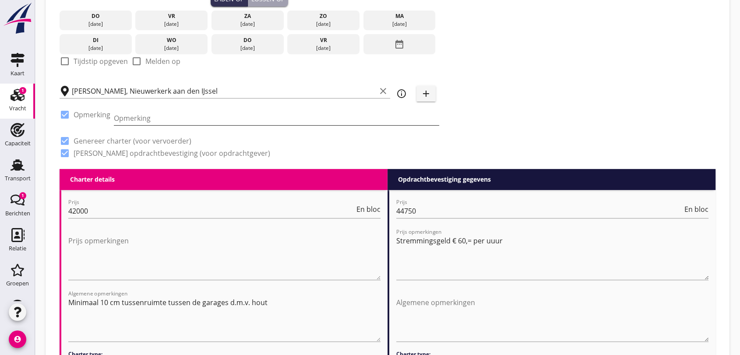
click at [137, 120] on input "Opmerking" at bounding box center [277, 118] width 326 height 14
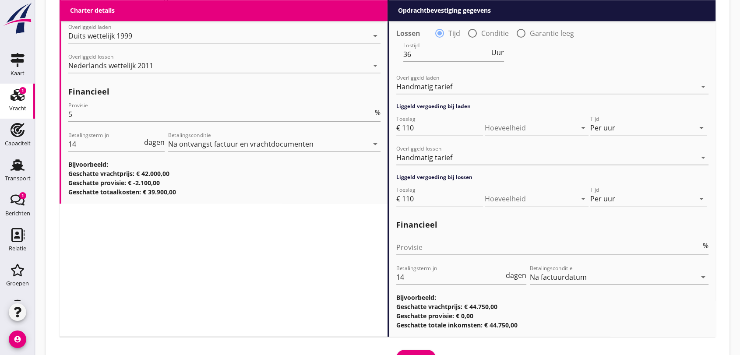
scroll to position [1063, 0]
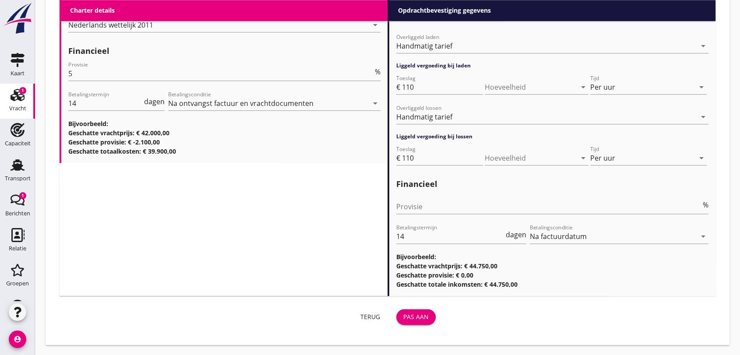
type input "CP lossen [PERSON_NAME] tel. [PHONE_NUMBER]"
click at [414, 315] on div "Pas aan" at bounding box center [416, 316] width 25 height 9
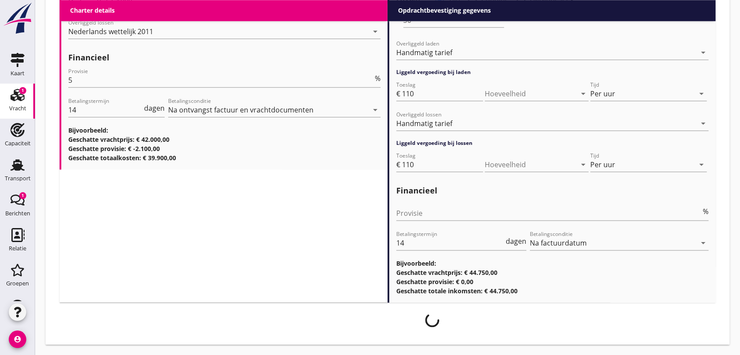
scroll to position [1056, 0]
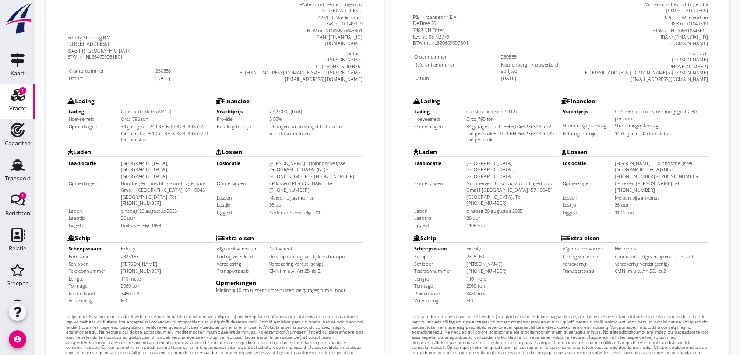
scroll to position [280, 0]
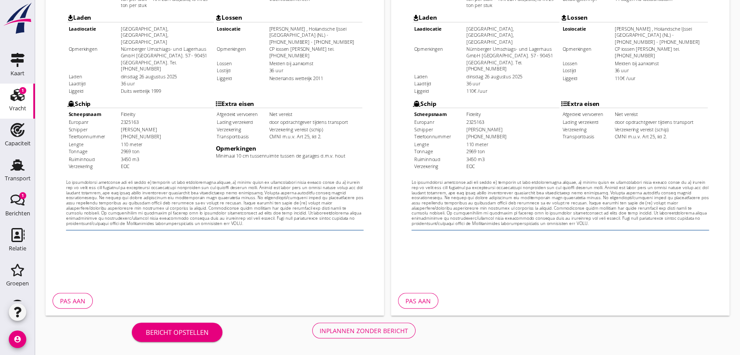
click at [374, 330] on div "Inplannen zonder bericht" at bounding box center [364, 330] width 89 height 9
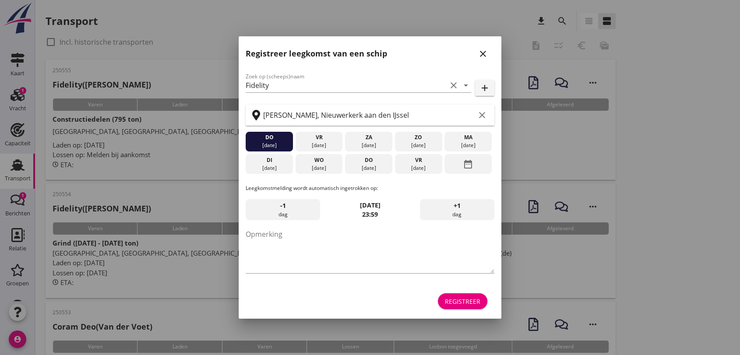
click at [485, 52] on icon "close" at bounding box center [483, 54] width 11 height 11
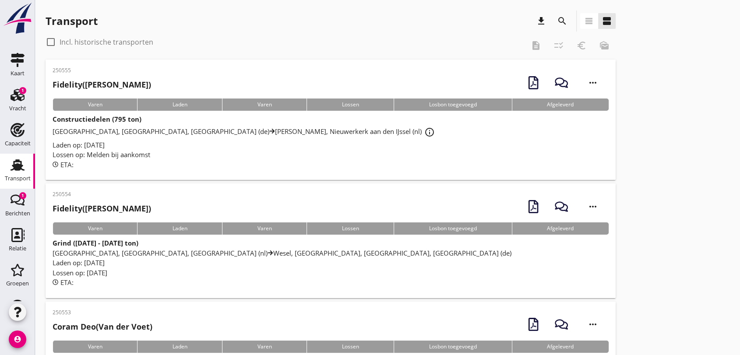
click at [183, 131] on span "[GEOGRAPHIC_DATA], [GEOGRAPHIC_DATA], [GEOGRAPHIC_DATA] (de) [PERSON_NAME], [GE…" at bounding box center [245, 131] width 385 height 9
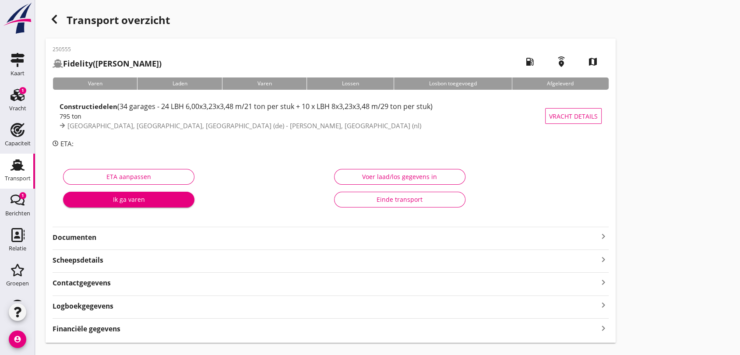
click at [85, 237] on strong "Documenten" at bounding box center [326, 238] width 546 height 10
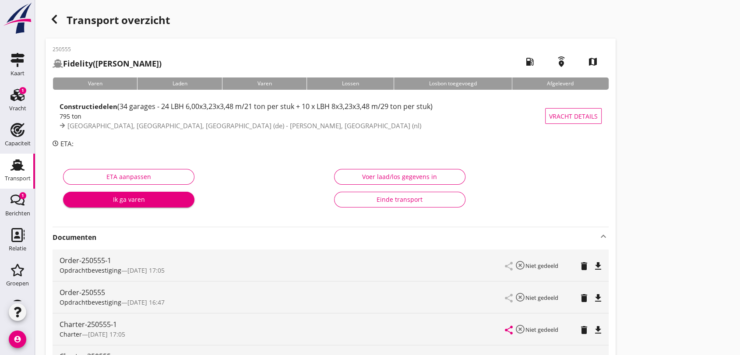
scroll to position [146, 0]
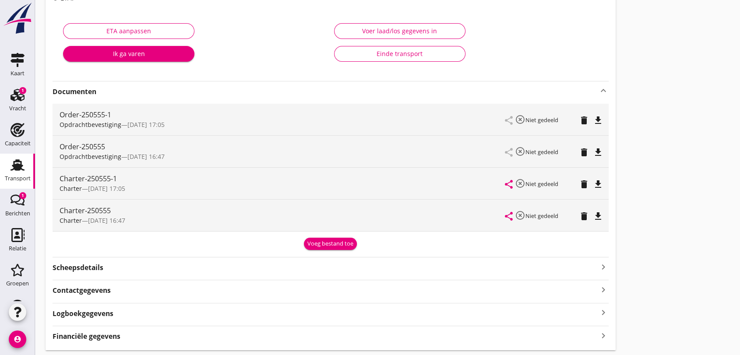
click at [583, 151] on icon "delete" at bounding box center [584, 152] width 11 height 11
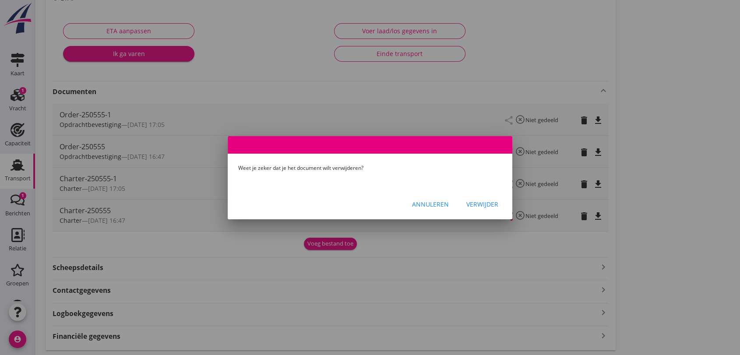
click at [488, 205] on div "Verwijder" at bounding box center [483, 204] width 32 height 9
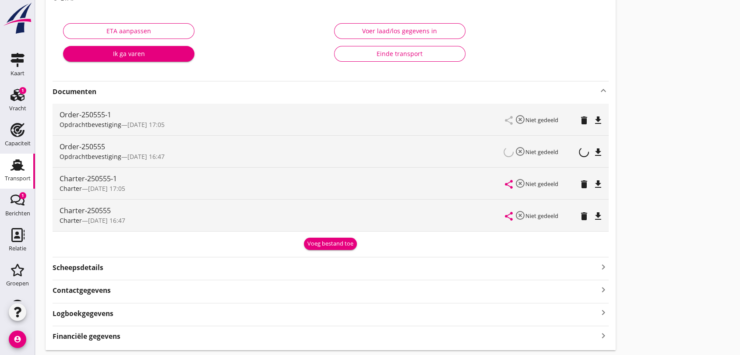
scroll to position [140, 0]
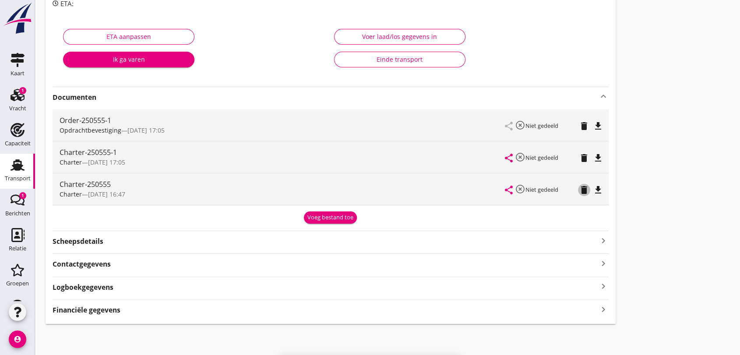
click at [585, 190] on icon "delete" at bounding box center [584, 190] width 11 height 11
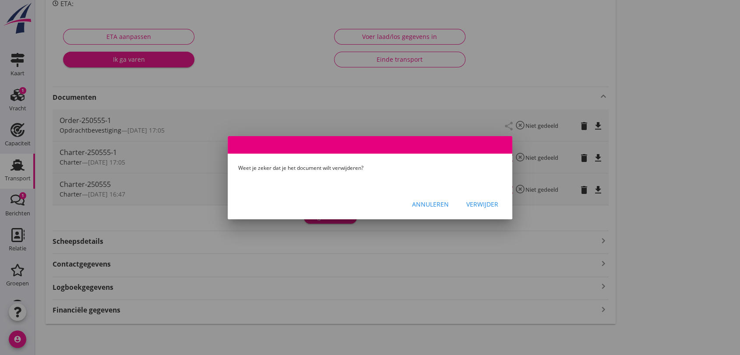
click at [480, 205] on div "Verwijder" at bounding box center [483, 204] width 32 height 9
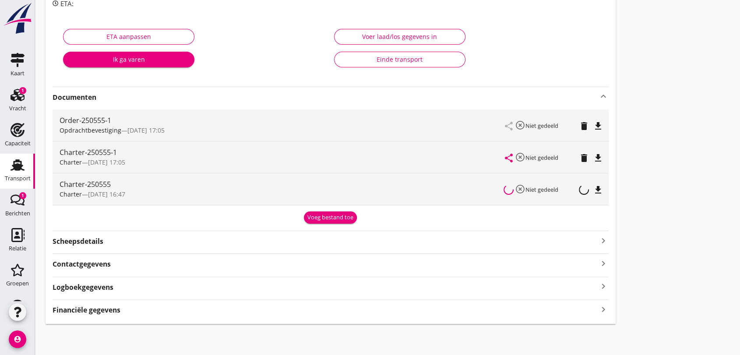
scroll to position [109, 0]
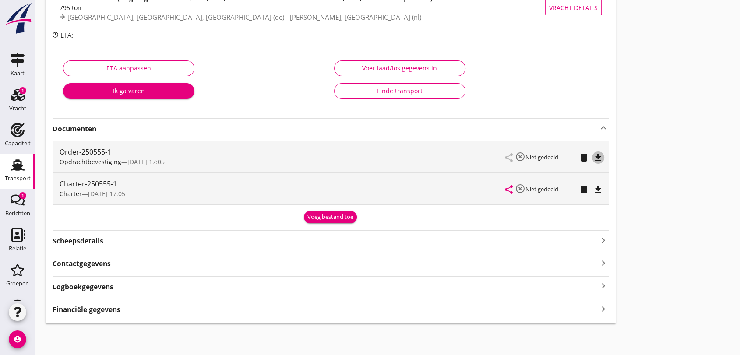
click at [598, 155] on icon "file_download" at bounding box center [598, 157] width 11 height 11
click at [600, 190] on icon "file_download" at bounding box center [598, 189] width 11 height 11
click at [17, 340] on icon "account_circle" at bounding box center [18, 340] width 18 height 18
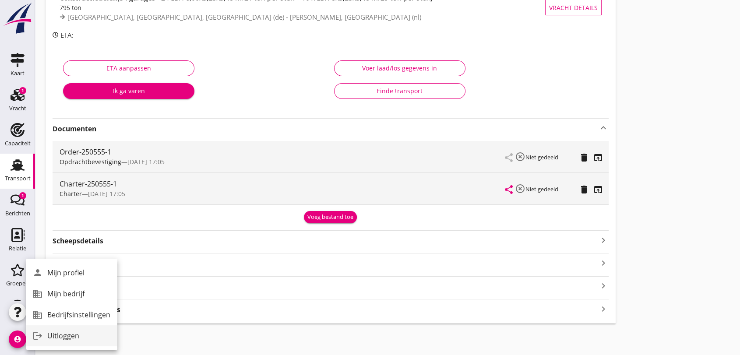
click at [62, 335] on div "Uitloggen" at bounding box center [78, 336] width 63 height 11
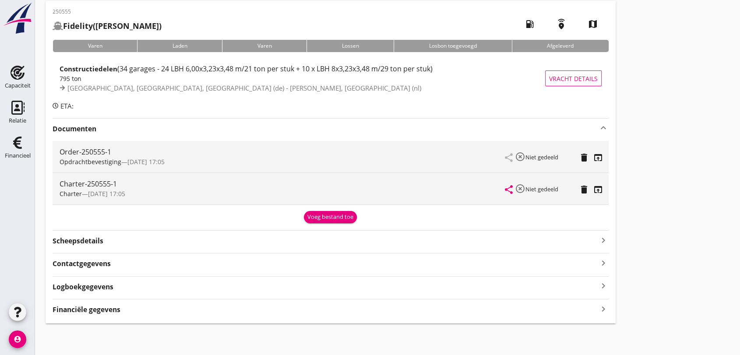
scroll to position [38, 0]
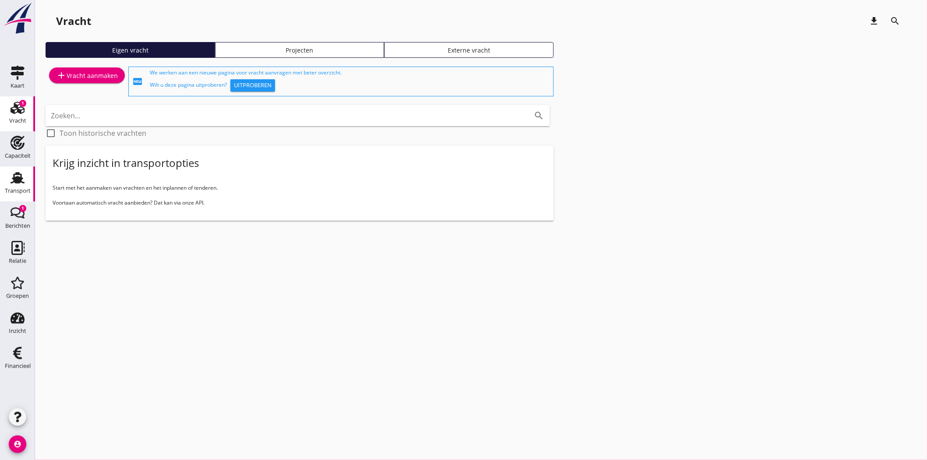
click at [18, 180] on use at bounding box center [18, 177] width 14 height 11
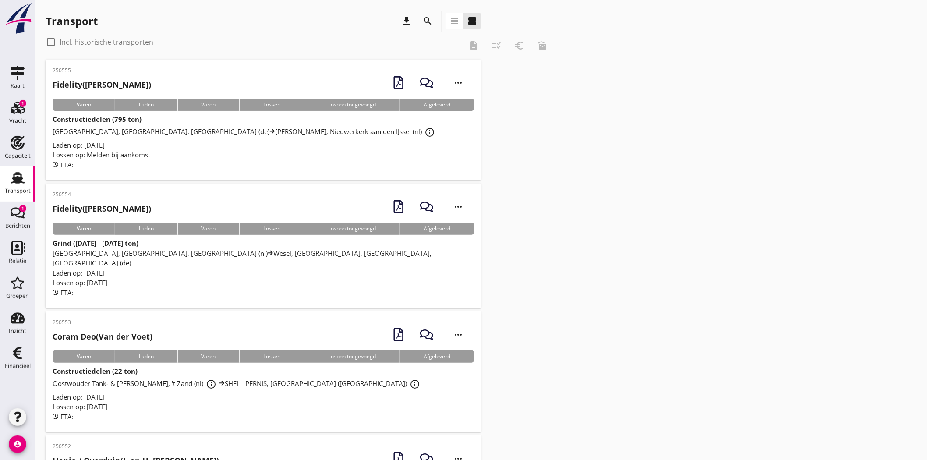
click at [202, 130] on span "[GEOGRAPHIC_DATA], [GEOGRAPHIC_DATA], [GEOGRAPHIC_DATA] (de) [PERSON_NAME], [GE…" at bounding box center [245, 131] width 385 height 9
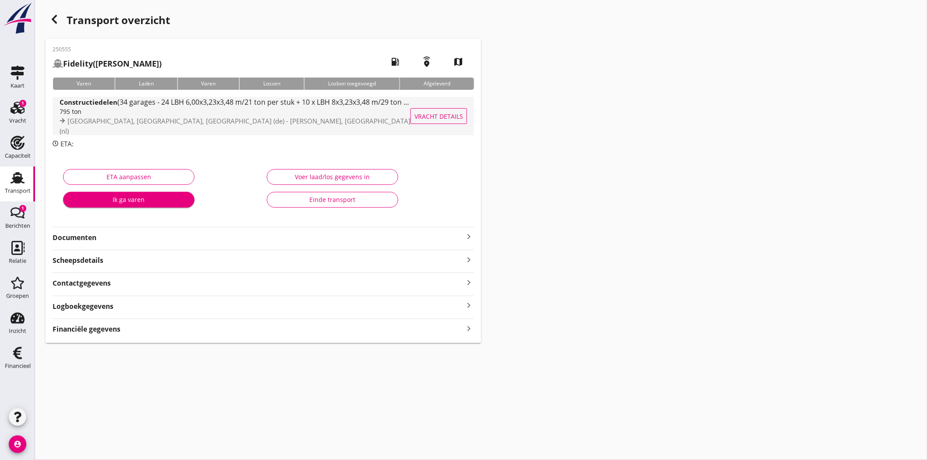
click at [183, 103] on span "(34 garages - 24 LBH 6,00x3,23x3,48 m/21 ton per stuk + 10 x LBH 8x3,23x3,48 m/…" at bounding box center [274, 102] width 315 height 10
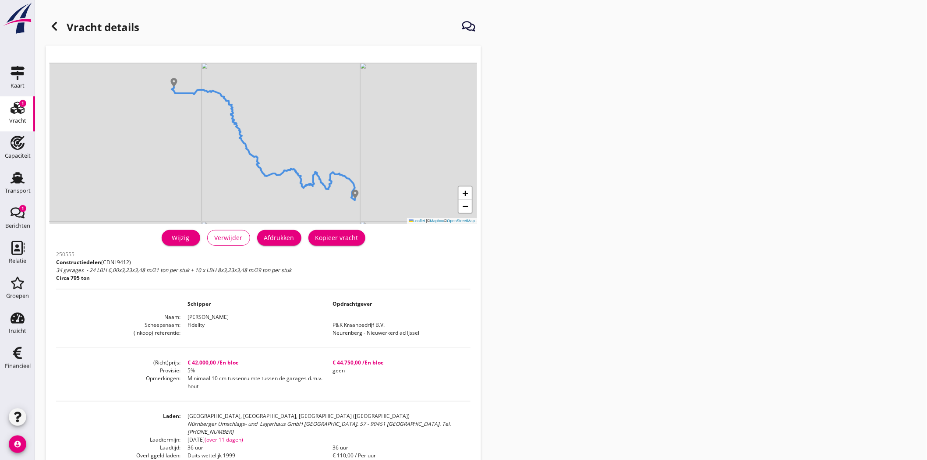
click at [184, 236] on div "Wijzig" at bounding box center [181, 237] width 25 height 9
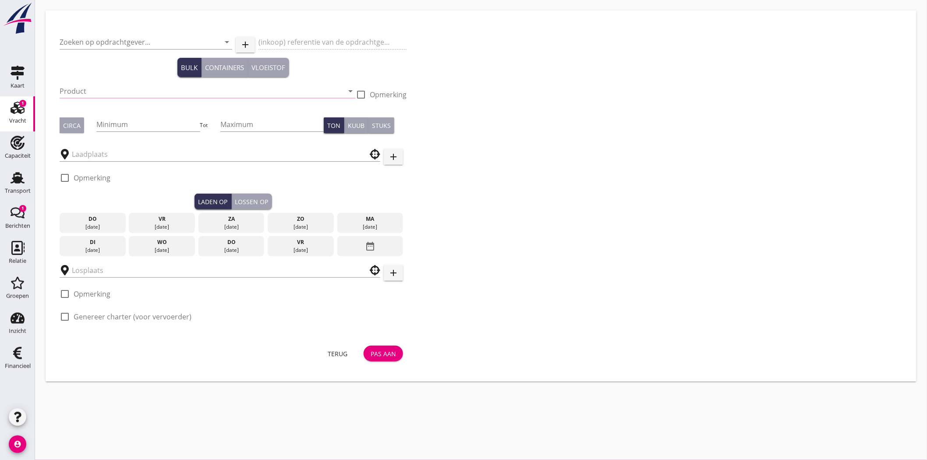
type input "P&K Kraanbedrijf B.V."
type input "Neurenberg - Nieuwerkerd ad IJssel"
type input "Constructiedelen (9412)"
checkbox input "true"
type input "795"
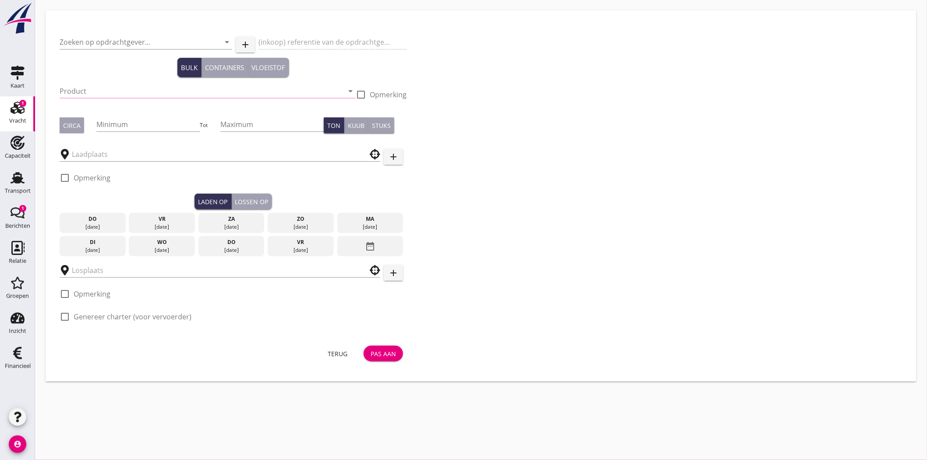
type input "[GEOGRAPHIC_DATA], [GEOGRAPHIC_DATA], [GEOGRAPHIC_DATA]"
checkbox input "true"
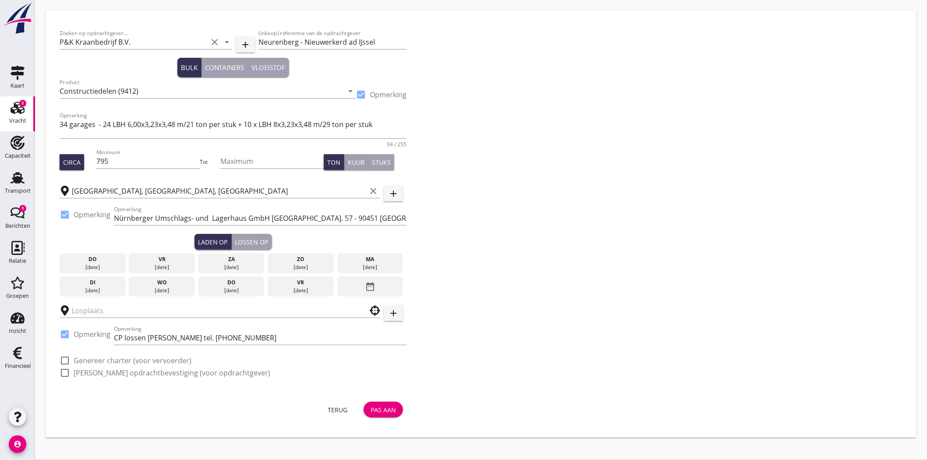
click at [244, 200] on div "Nürnberg, Bavaria, Germany clear" at bounding box center [220, 190] width 321 height 27
type input "[PERSON_NAME]"
checkbox input "true"
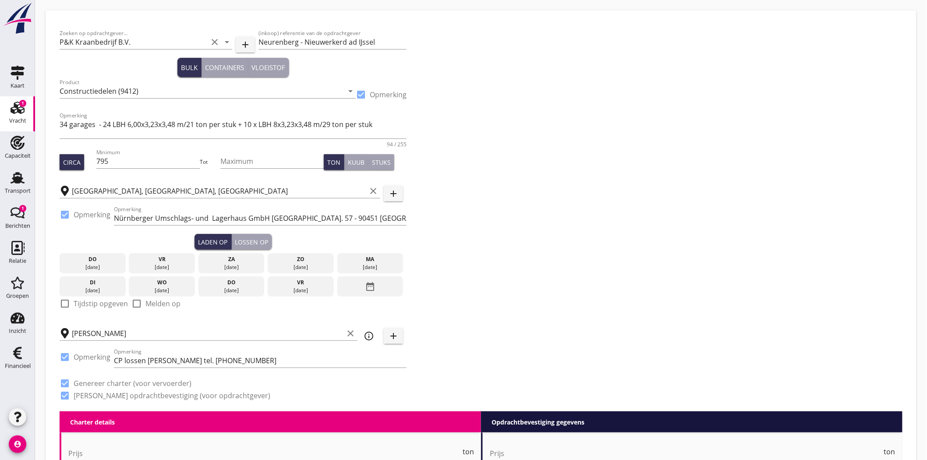
type input "42000"
type textarea "Minimaal 10 cm tussenruimte tussen de garages d.m.v. hout"
radio input "false"
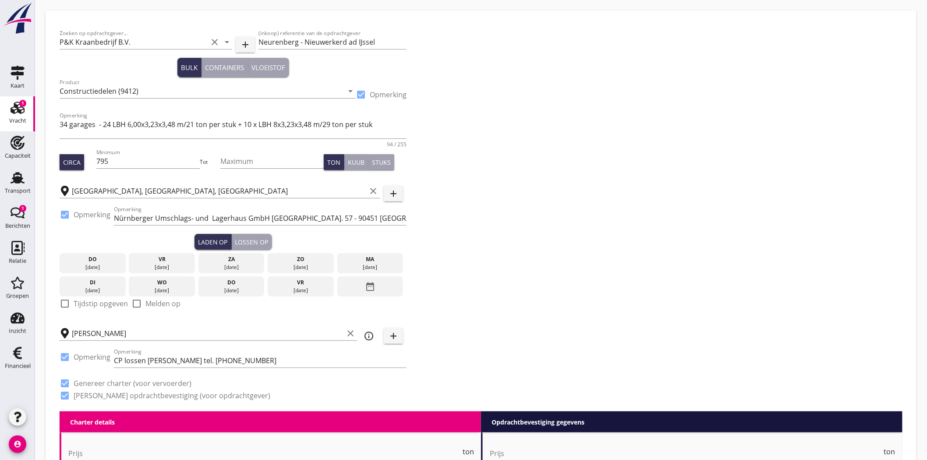
radio input "true"
checkbox input "true"
type input "36"
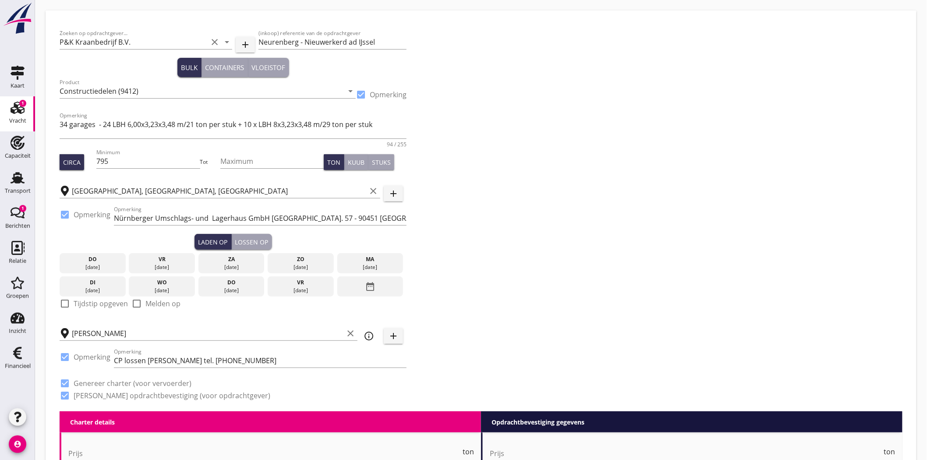
type input "5"
type input "14"
type input "44750"
type textarea "Stremmingsgeld € 60,= per uuur"
radio input "false"
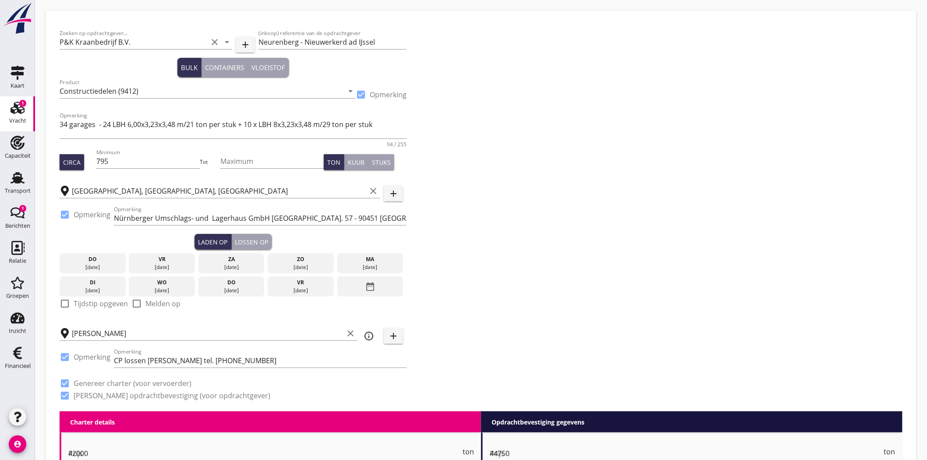
radio input "false"
radio input "true"
checkbox input "true"
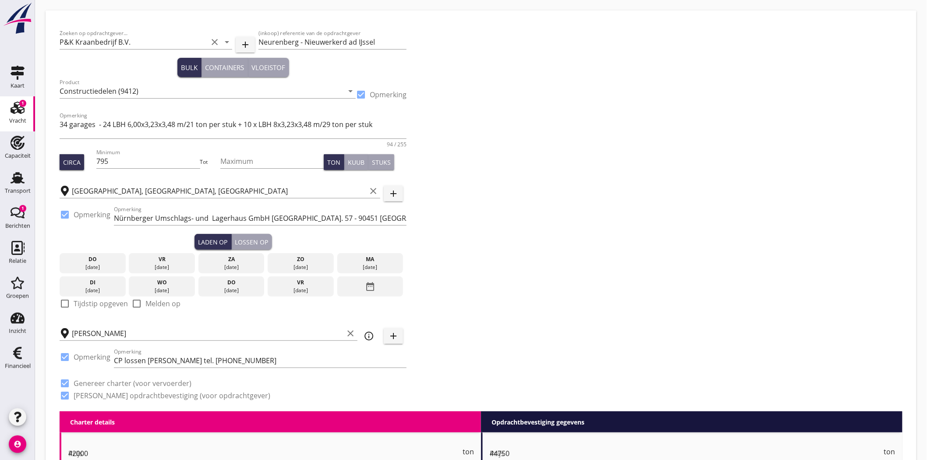
checkbox input "true"
type input "36"
type input "14"
click at [248, 241] on div "Lossen op" at bounding box center [251, 241] width 33 height 9
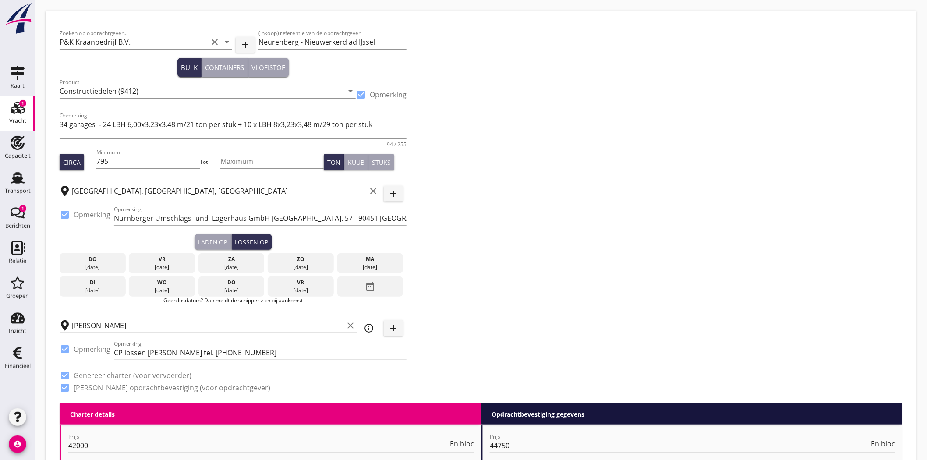
click at [369, 285] on icon "date_range" at bounding box center [370, 287] width 11 height 16
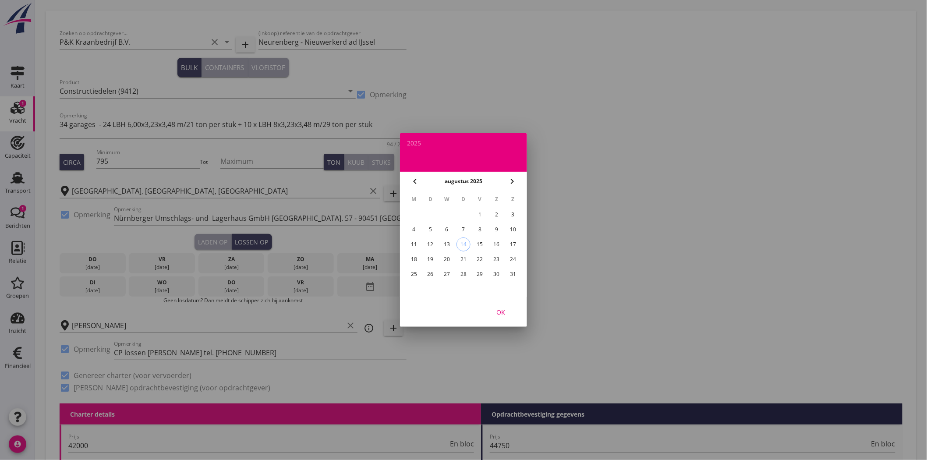
click at [510, 181] on icon "chevron_right" at bounding box center [512, 181] width 11 height 11
click at [431, 216] on div "2" at bounding box center [431, 215] width 14 height 14
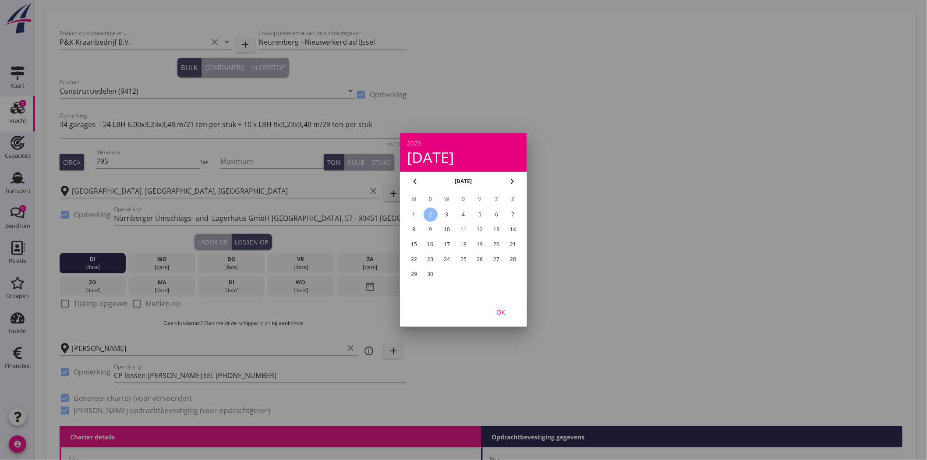
click at [501, 314] on div "OK" at bounding box center [501, 312] width 25 height 9
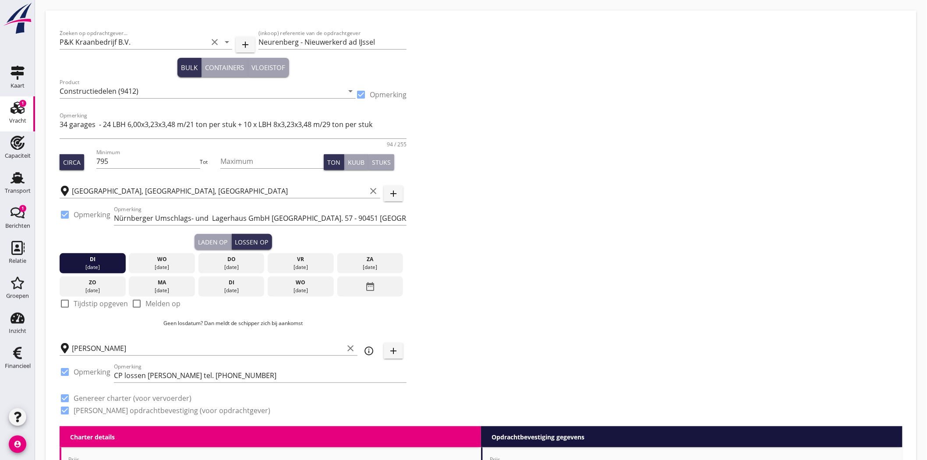
click at [62, 304] on div at bounding box center [64, 303] width 15 height 15
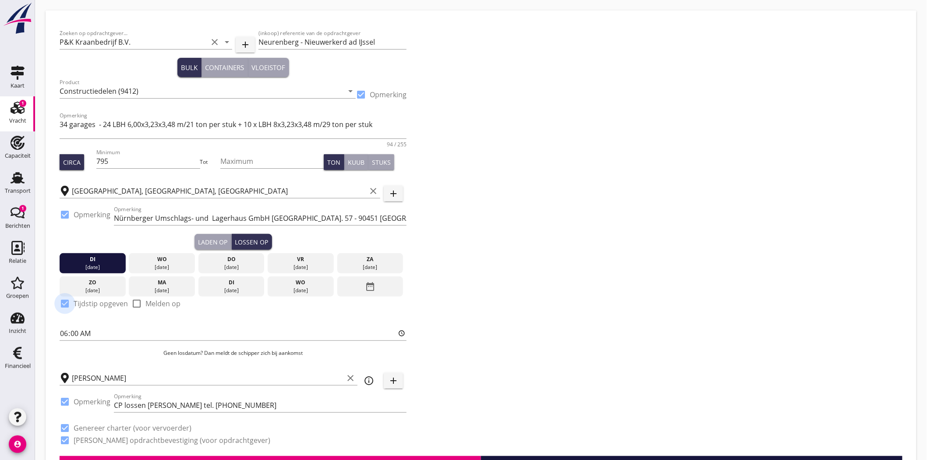
checkbox input "true"
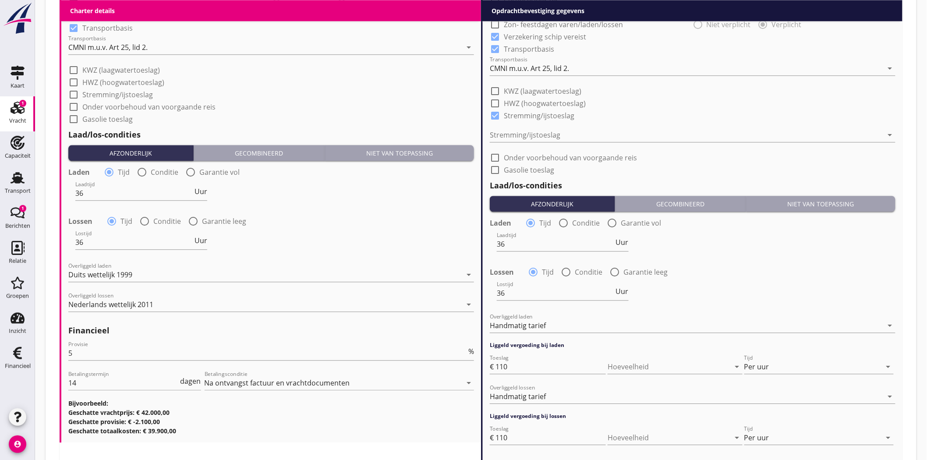
scroll to position [1002, 0]
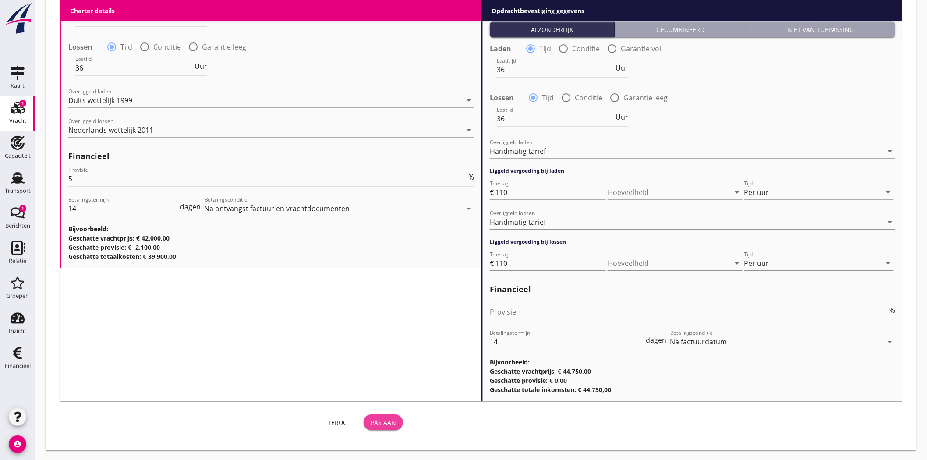
click at [386, 423] on div "Pas aan" at bounding box center [383, 422] width 25 height 9
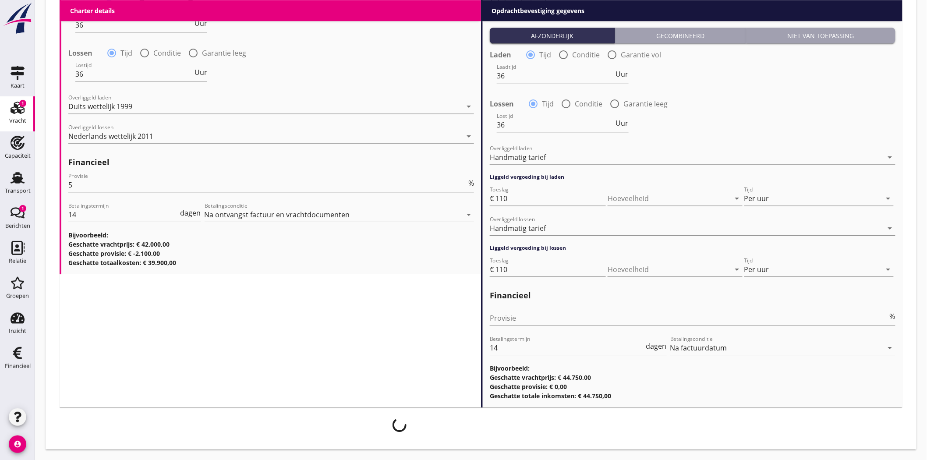
scroll to position [995, 0]
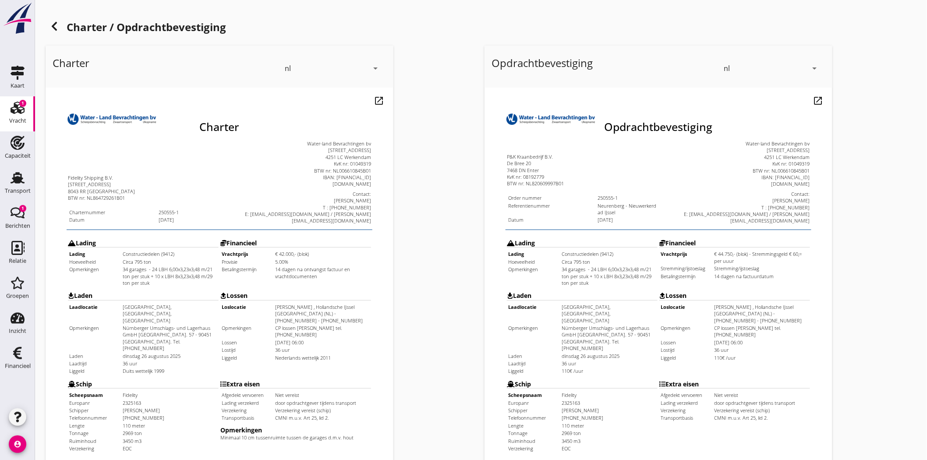
scroll to position [188, 0]
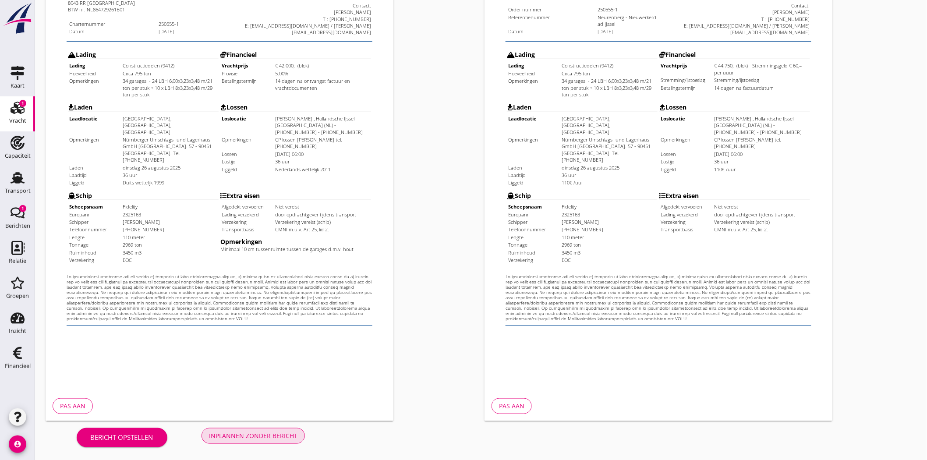
click at [263, 434] on div "Inplannen zonder bericht" at bounding box center [253, 435] width 89 height 9
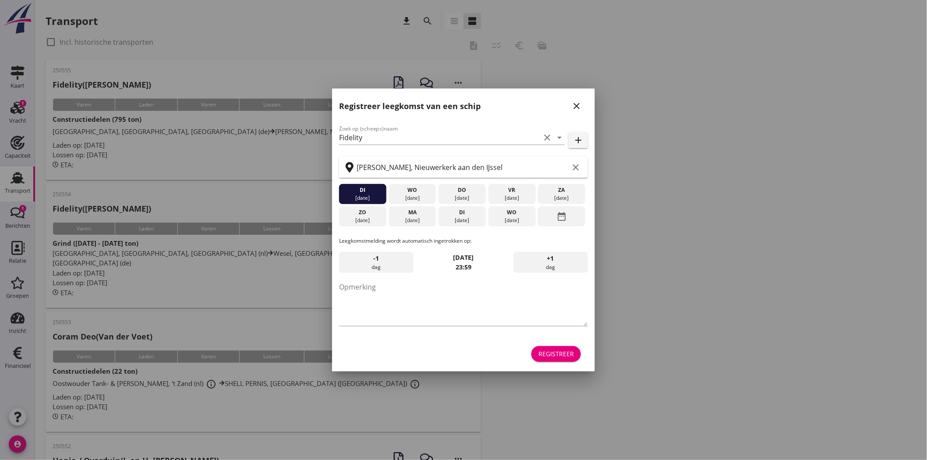
click at [576, 104] on icon "close" at bounding box center [576, 106] width 11 height 11
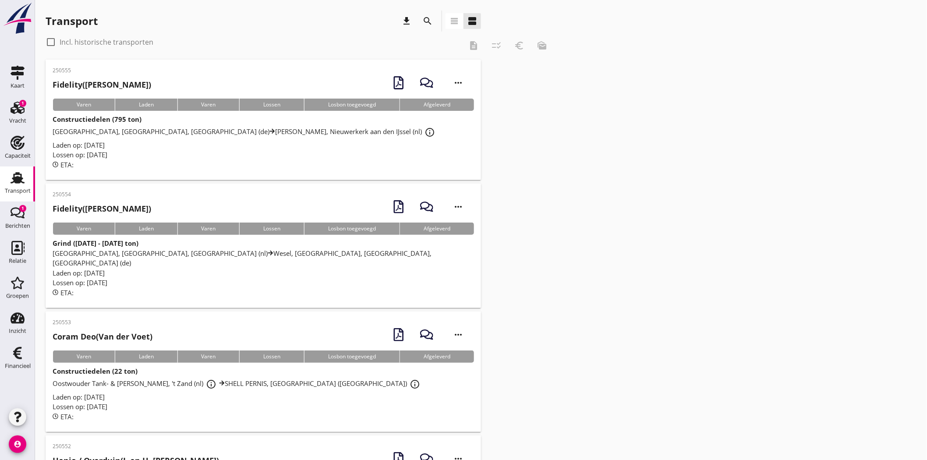
click at [264, 137] on div "[GEOGRAPHIC_DATA], [GEOGRAPHIC_DATA], [GEOGRAPHIC_DATA] (de) [PERSON_NAME], [GE…" at bounding box center [264, 132] width 422 height 16
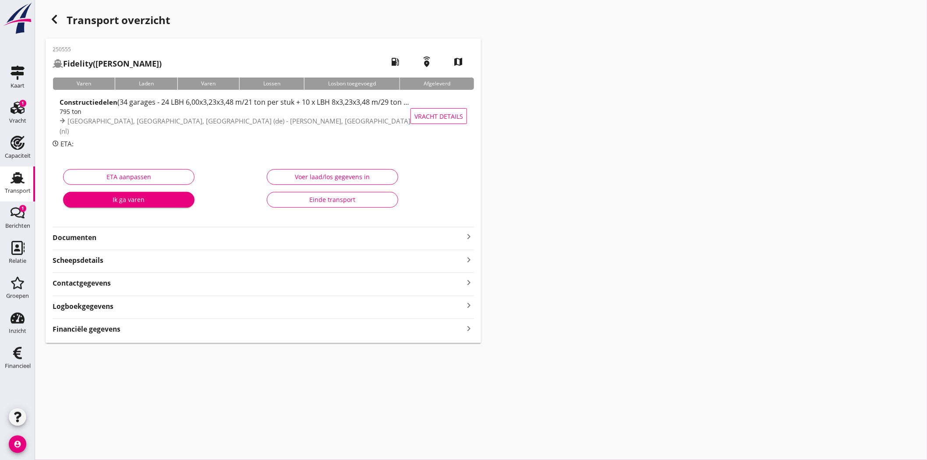
click at [80, 237] on strong "Documenten" at bounding box center [258, 238] width 411 height 10
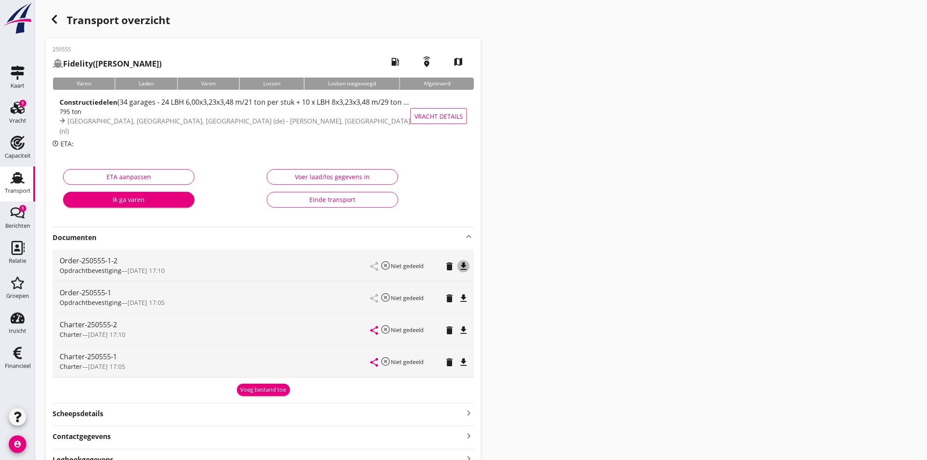
click at [463, 268] on icon "file_download" at bounding box center [463, 266] width 11 height 11
click at [461, 263] on icon "open_in_browser" at bounding box center [463, 266] width 11 height 11
click at [465, 329] on icon "file_download" at bounding box center [463, 330] width 11 height 11
click at [448, 298] on icon "delete" at bounding box center [449, 298] width 11 height 11
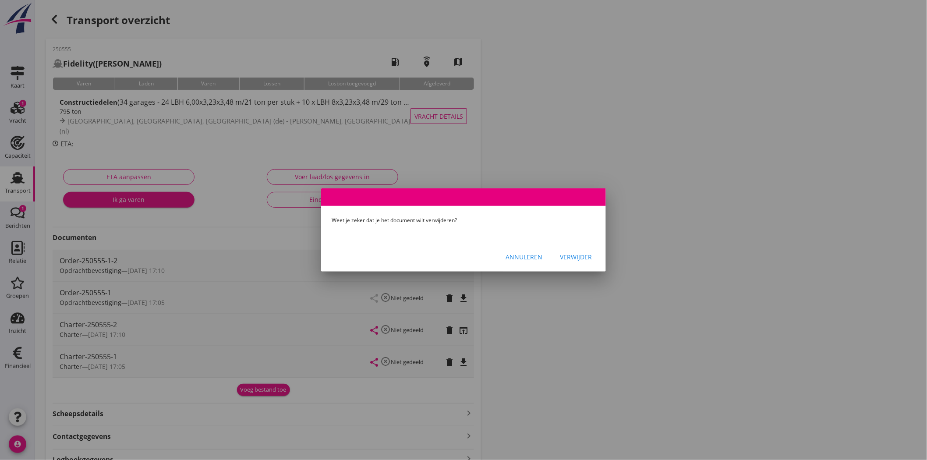
click at [558, 253] on button "Verwijder" at bounding box center [576, 257] width 46 height 16
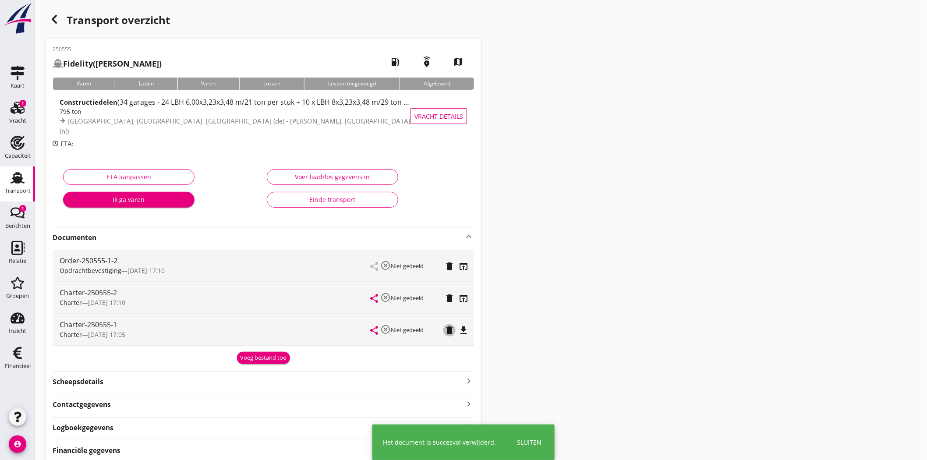
click at [449, 329] on icon "delete" at bounding box center [449, 330] width 11 height 11
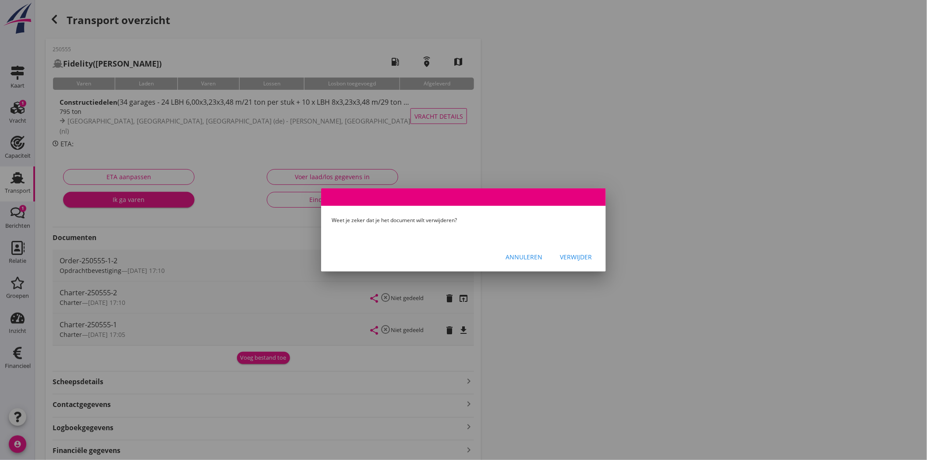
click at [581, 261] on button "Verwijder" at bounding box center [576, 257] width 46 height 16
